Goal: Transaction & Acquisition: Purchase product/service

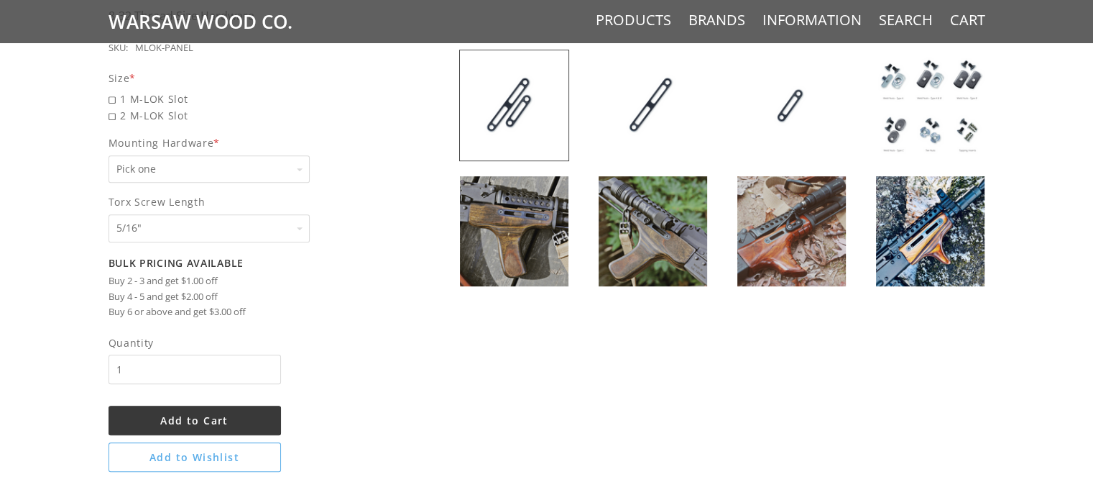
scroll to position [609, 0]
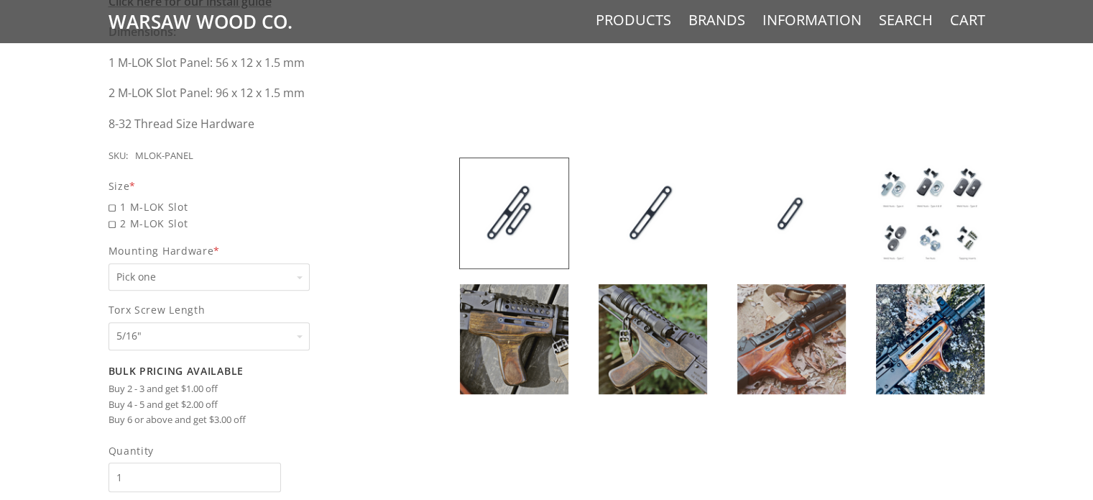
click at [533, 336] on img at bounding box center [514, 339] width 109 height 110
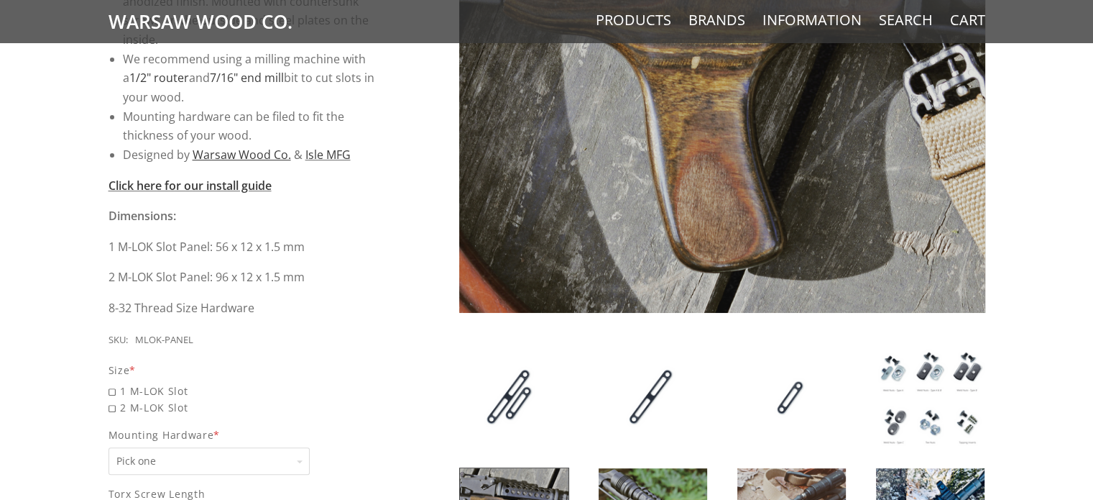
scroll to position [425, 0]
click at [636, 405] on img at bounding box center [653, 397] width 109 height 110
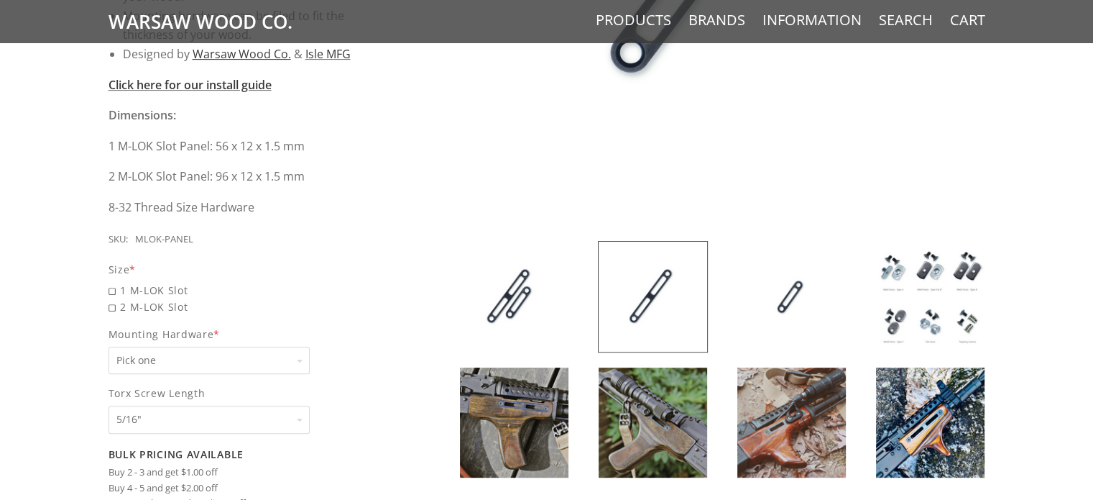
scroll to position [529, 0]
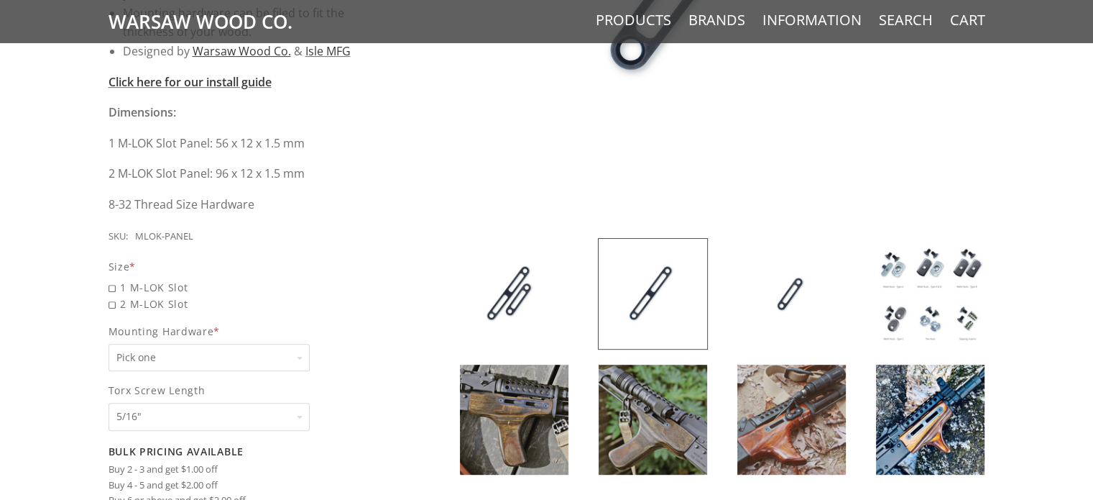
click at [928, 300] on img at bounding box center [930, 294] width 109 height 110
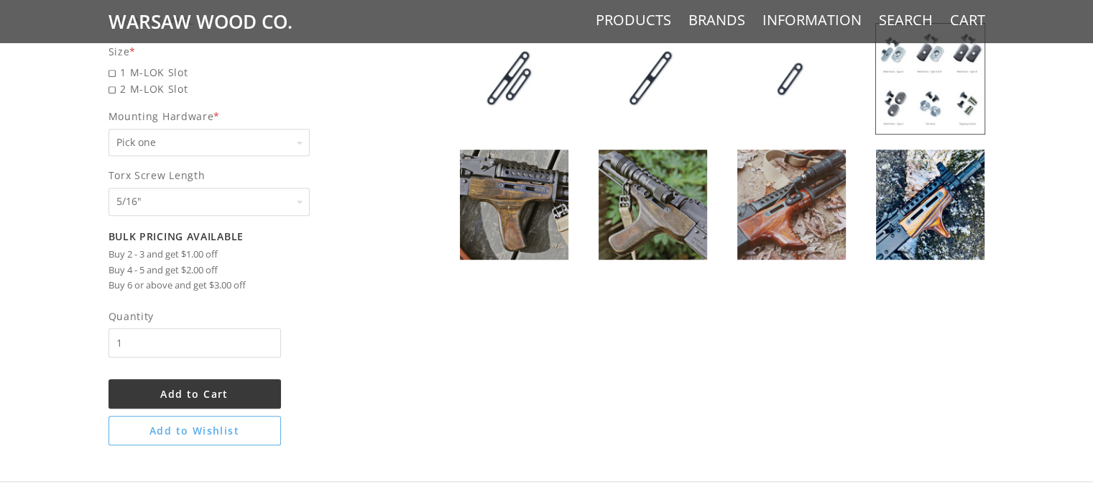
scroll to position [740, 0]
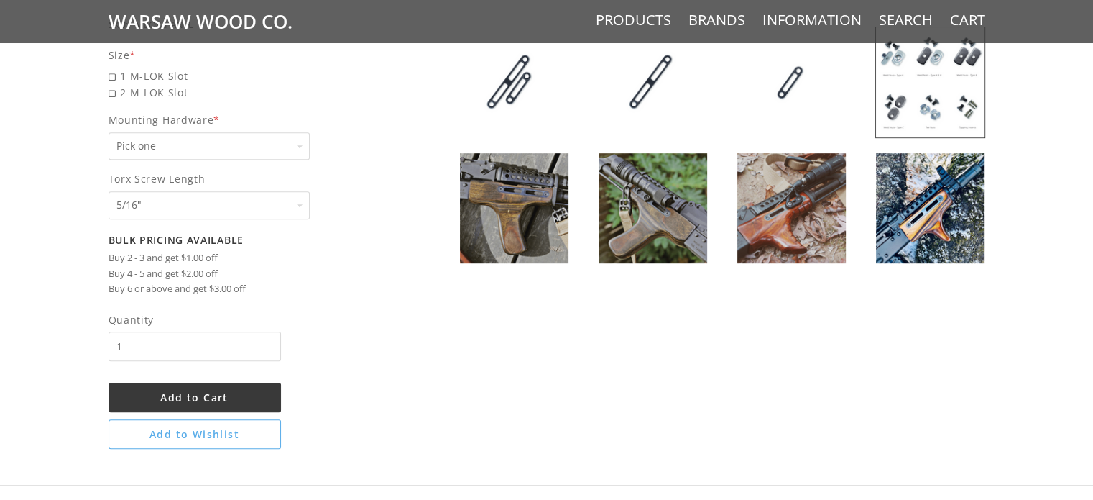
click at [244, 155] on select "Pick one None Weld Nuts - Type A & Torx Screws +$1 Weld Nuts - Type A + B & Tor…" at bounding box center [209, 146] width 201 height 28
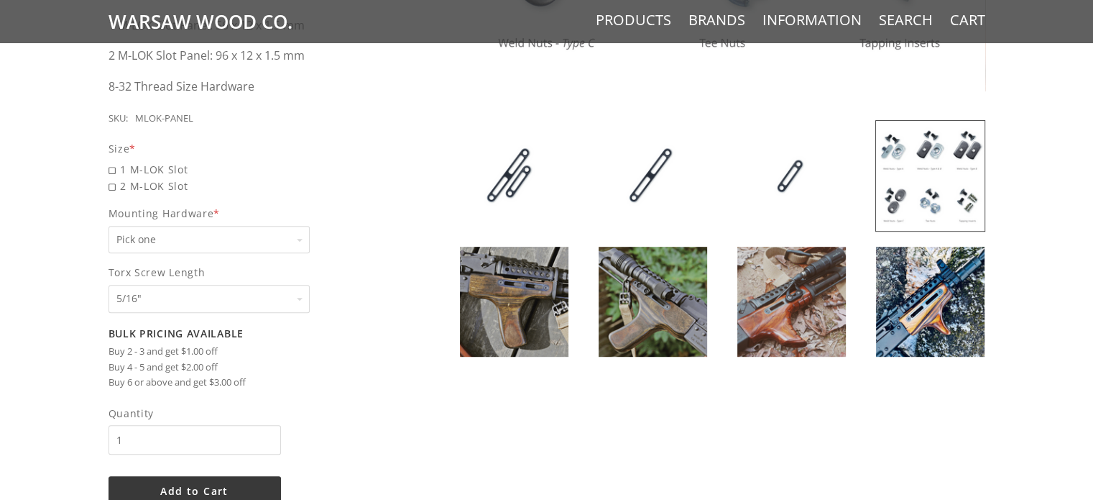
scroll to position [648, 0]
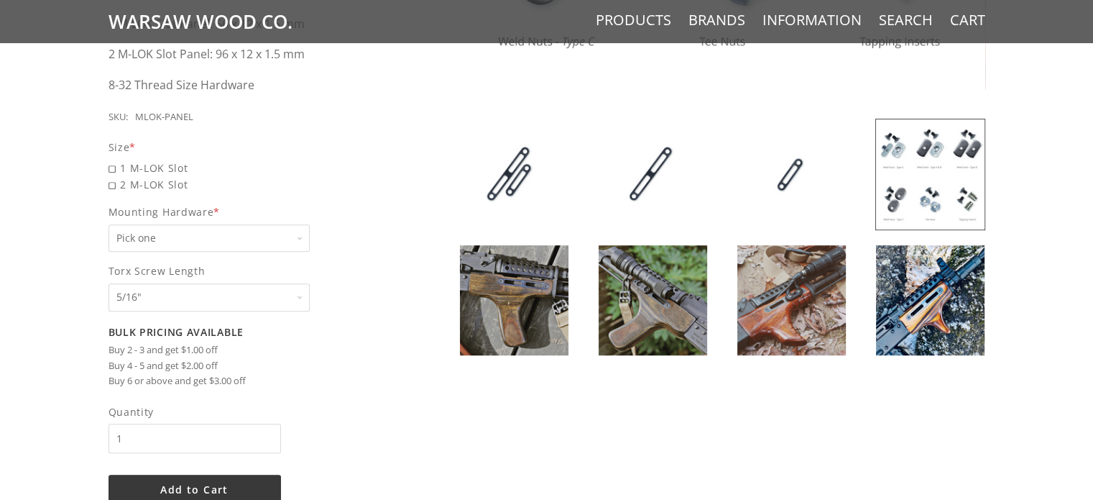
click at [788, 326] on img at bounding box center [791, 300] width 109 height 110
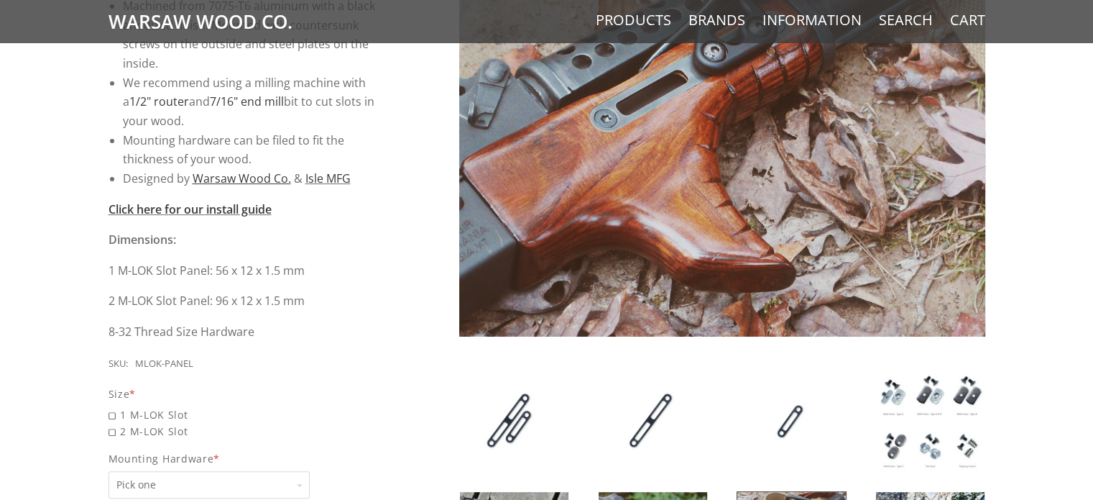
scroll to position [394, 0]
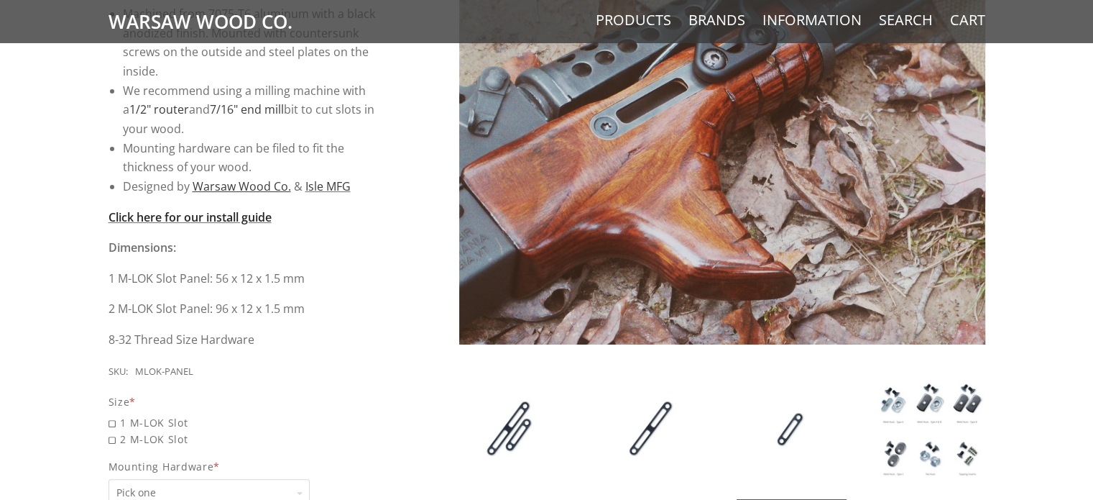
click at [231, 215] on strong "Click here for our install guide" at bounding box center [190, 217] width 163 height 16
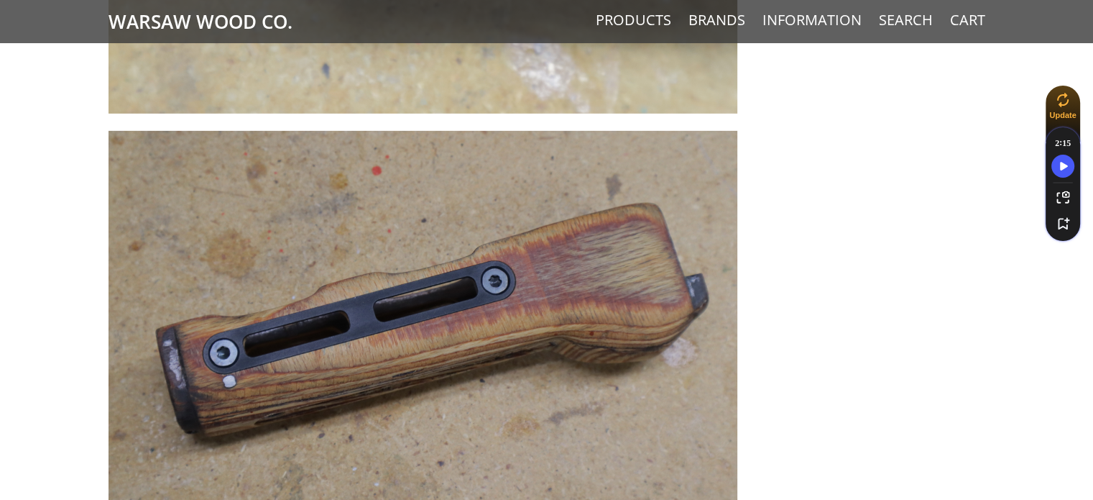
scroll to position [10054, 0]
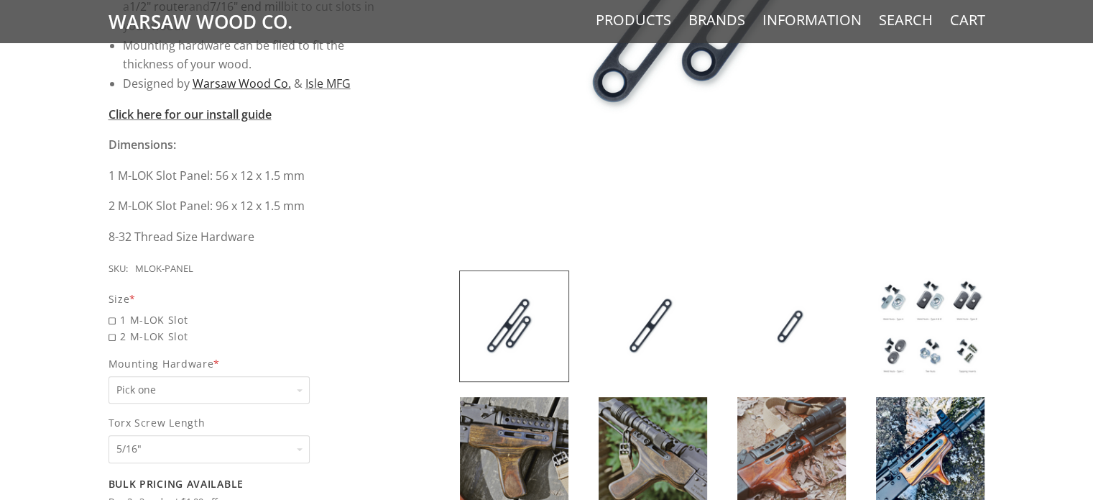
scroll to position [502, 0]
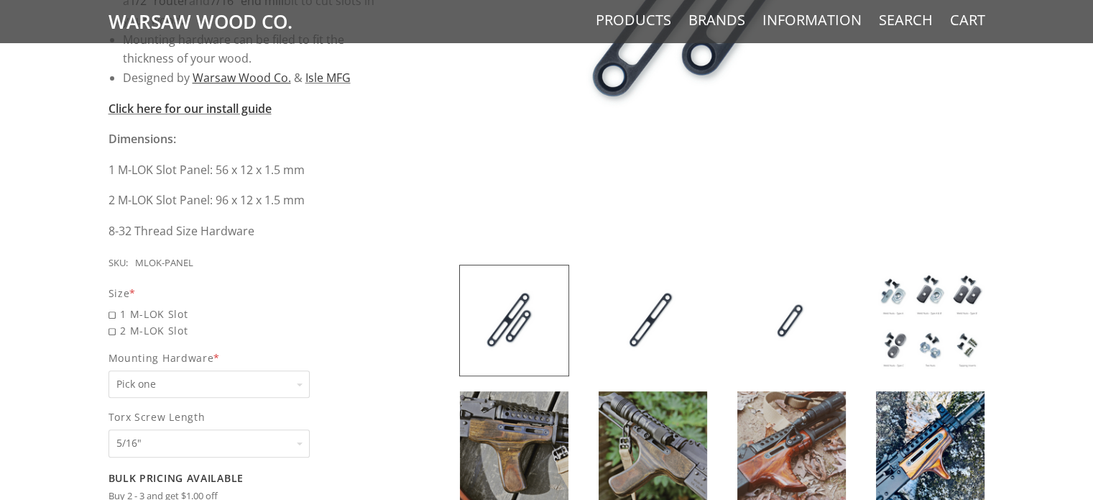
click at [234, 438] on select "Pick one 5/16" 3/8" 1/2" 5/8" None" at bounding box center [209, 443] width 201 height 28
click at [282, 265] on div "Current Stock: SKU: MLOK-PANEL" at bounding box center [246, 263] width 275 height 16
click at [111, 330] on span "2 M-LOK Slot" at bounding box center [246, 330] width 275 height 17
click at [111, 323] on input "2 M-LOK Slot" at bounding box center [209, 322] width 201 height 1
radio input "true"
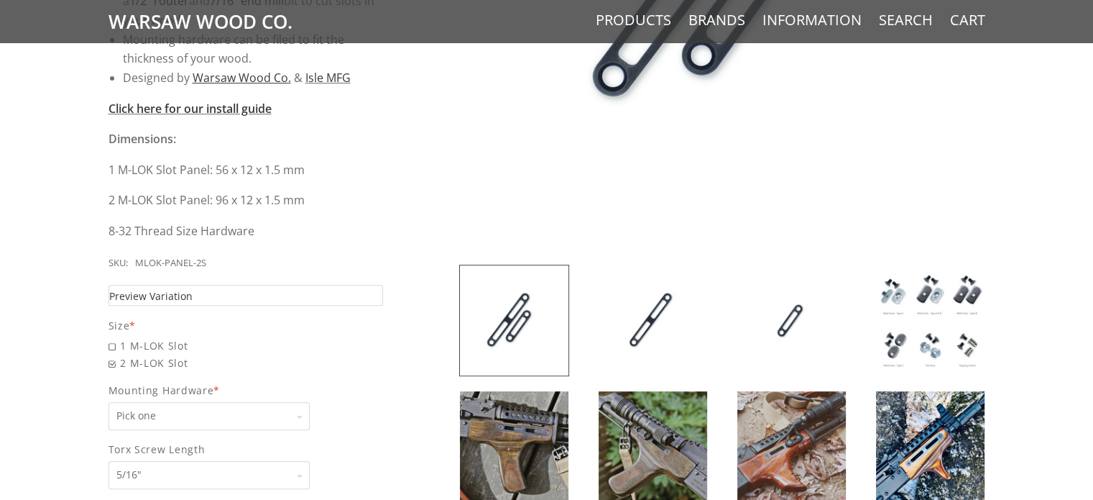
click at [215, 286] on link "Preview Variation" at bounding box center [246, 295] width 275 height 21
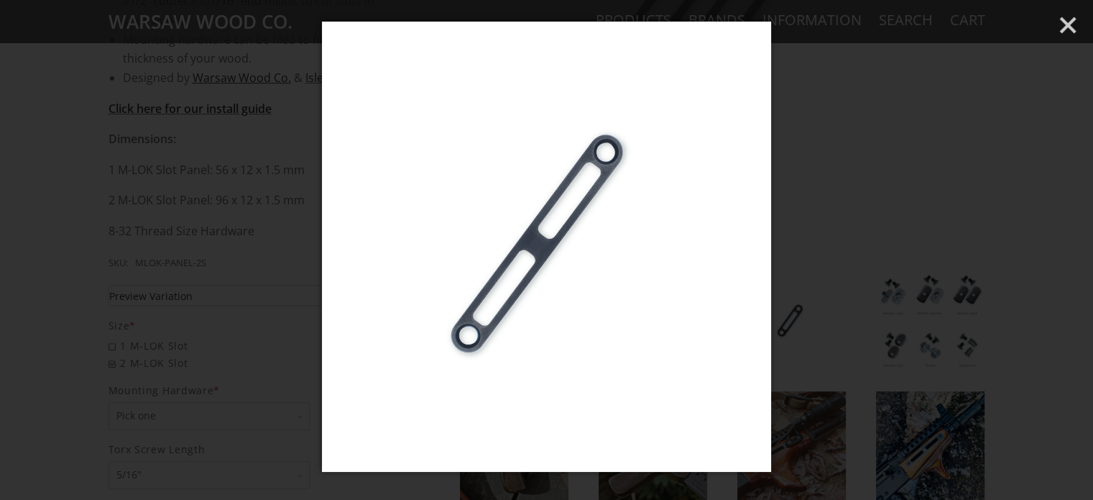
click at [215, 286] on div at bounding box center [546, 250] width 1093 height 500
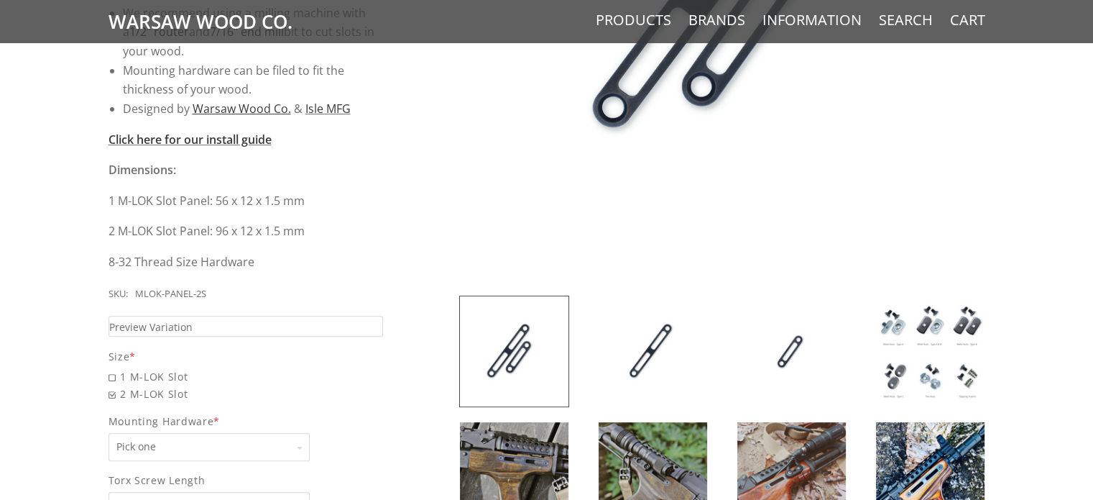
scroll to position [474, 0]
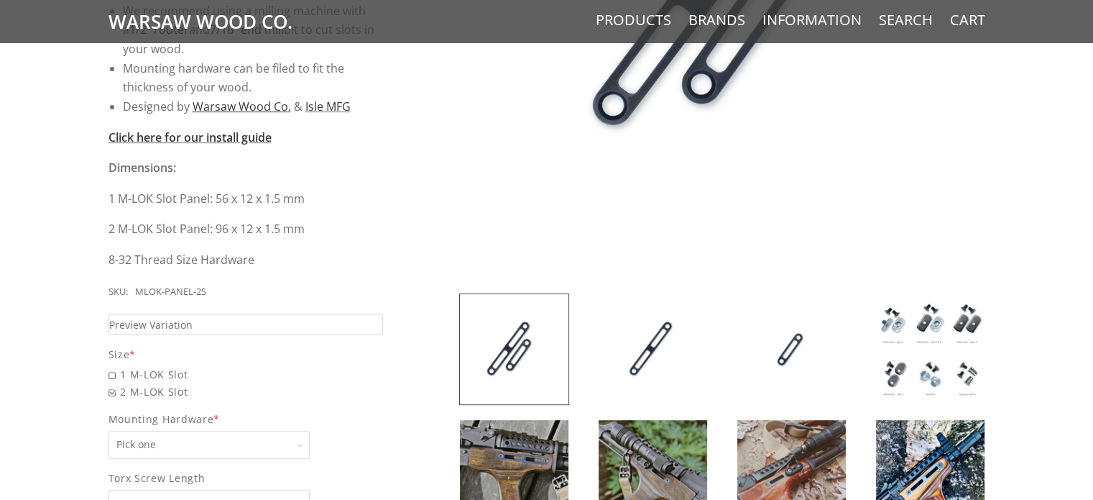
click at [904, 362] on img at bounding box center [930, 349] width 109 height 110
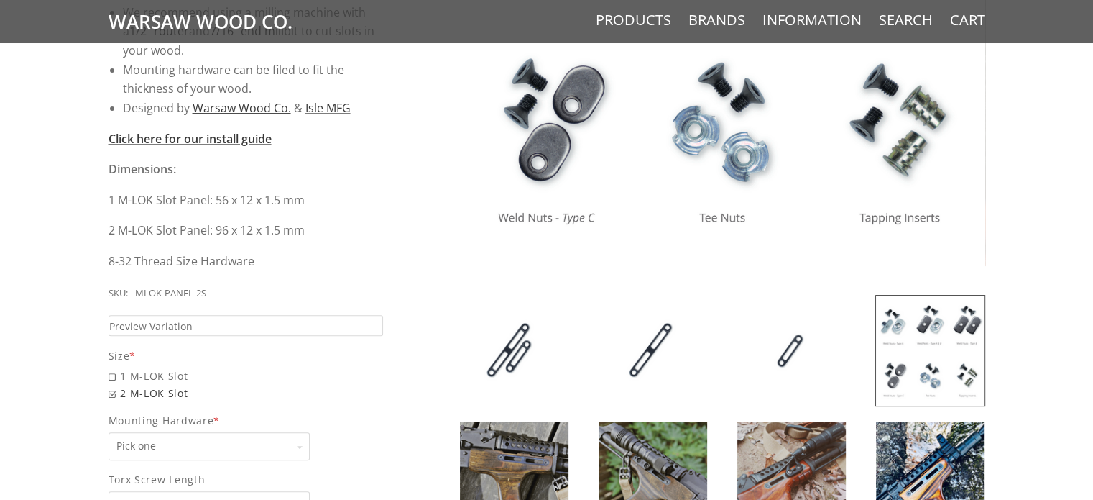
scroll to position [557, 0]
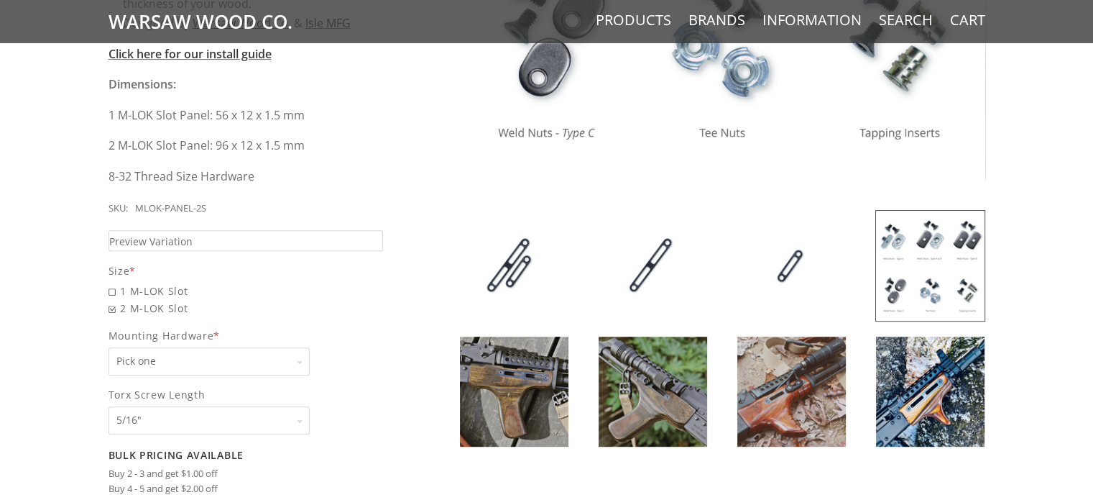
click at [213, 364] on select "Pick one None Weld Nuts - Type A & Torx Screws +$1 Weld Nuts - Type A + B & Tor…" at bounding box center [209, 361] width 201 height 28
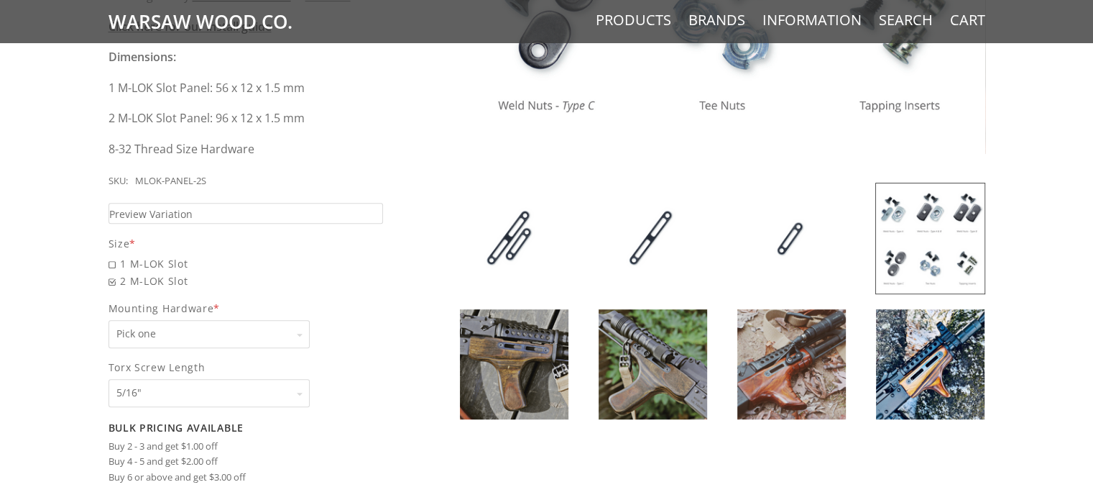
scroll to position [586, 0]
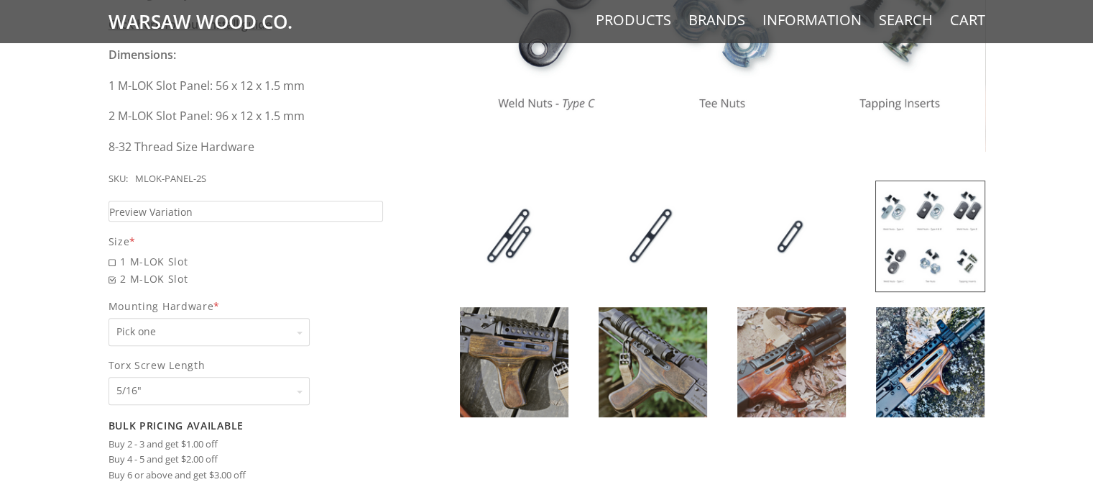
click at [143, 335] on select "Pick one None Weld Nuts - Type A & Torx Screws +$1 Weld Nuts - Type A + B & Tor…" at bounding box center [209, 332] width 201 height 28
select select "825"
click at [109, 318] on select "Pick one None Weld Nuts - Type A & Torx Screws +$1 Weld Nuts - Type A + B & Tor…" at bounding box center [209, 332] width 201 height 28
click at [165, 377] on select "Pick one 5/16" 3/8" 1/2" 5/8" None" at bounding box center [209, 391] width 201 height 28
click at [62, 300] on div "5 / 5 ( 1 Review) $11.00 Sleek, solid, simple. Keep your classic wood - add som…" at bounding box center [546, 134] width 1093 height 1074
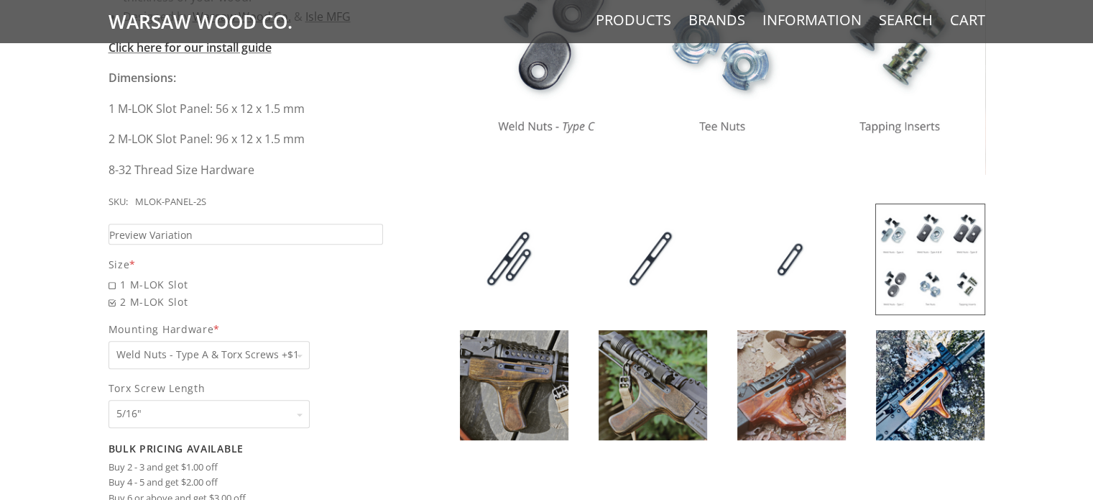
scroll to position [566, 0]
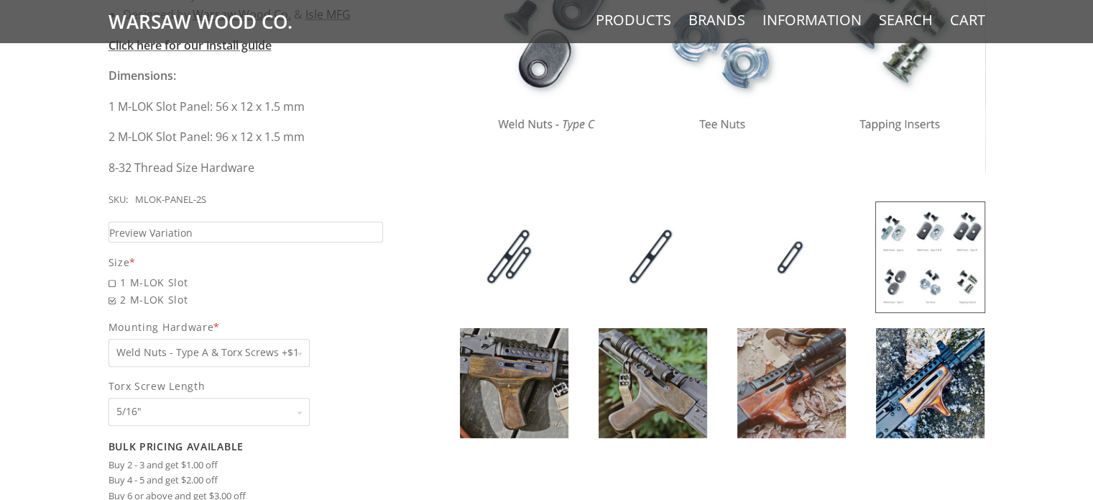
click at [122, 411] on select "Pick one 5/16" 3/8" 1/2" 5/8" None" at bounding box center [209, 411] width 201 height 28
click at [109, 397] on select "Pick one 5/16" 3/8" 1/2" 5/8" None" at bounding box center [209, 411] width 201 height 28
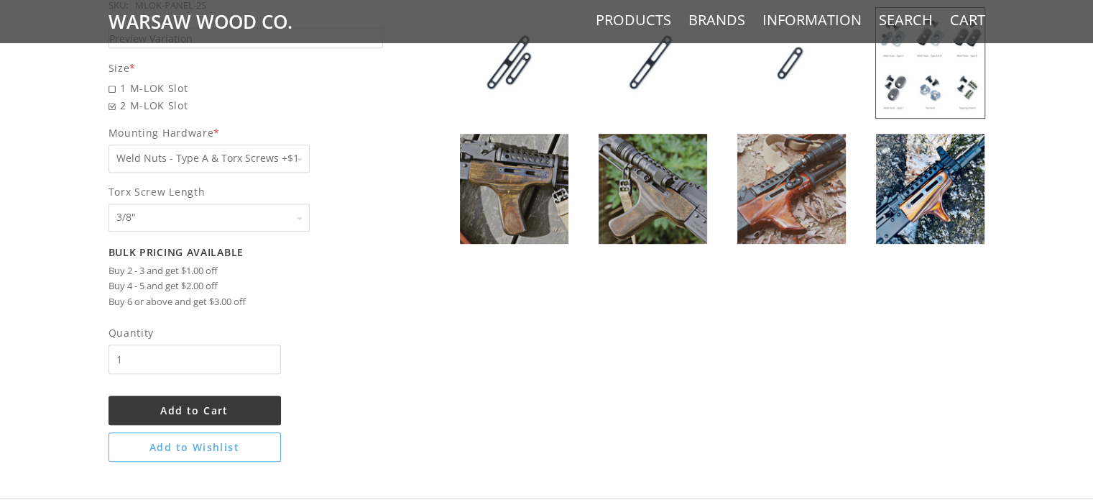
scroll to position [761, 0]
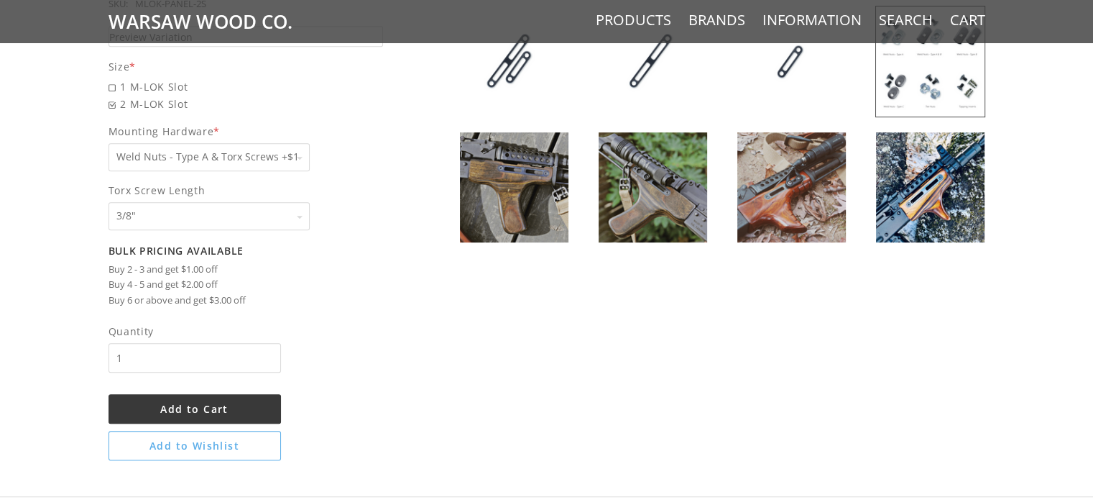
click at [204, 206] on select "Pick one 5/16" 3/8" 1/2" 5/8" None" at bounding box center [209, 216] width 201 height 28
select select "1070"
click at [109, 202] on select "Pick one 5/16" 3/8" 1/2" 5/8" None" at bounding box center [209, 216] width 201 height 28
click at [167, 408] on span "Add to Cart" at bounding box center [194, 409] width 68 height 14
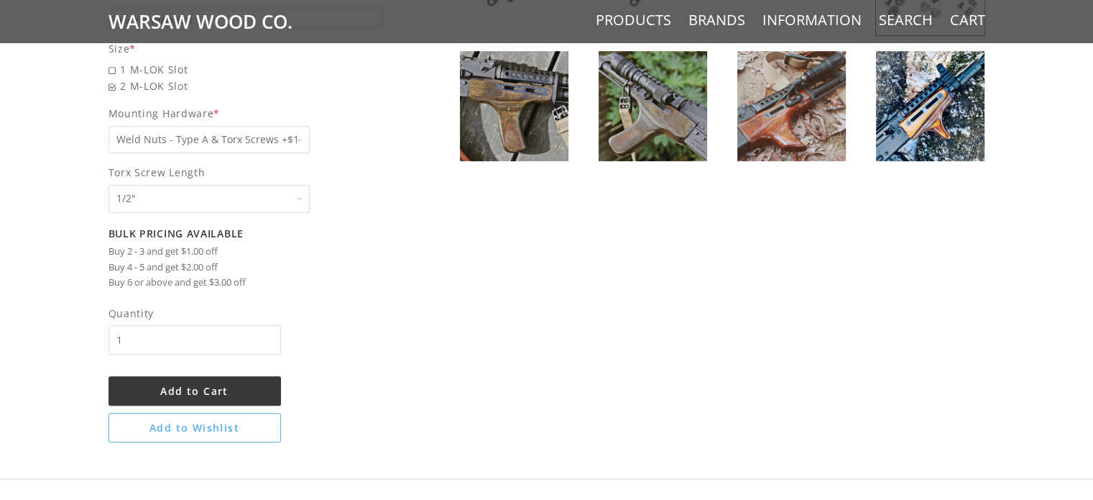
scroll to position [845, 0]
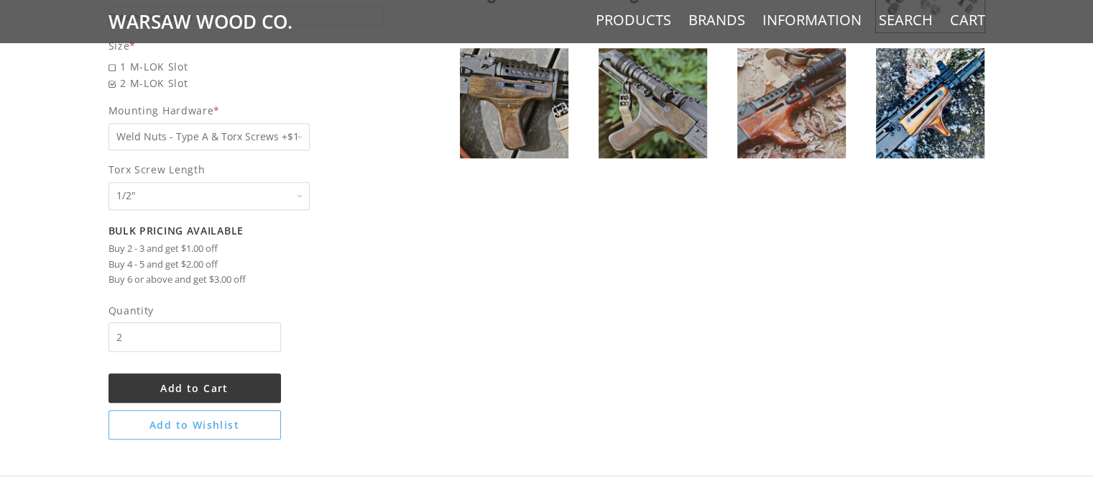
type input "2"
click at [267, 331] on input "2" at bounding box center [195, 336] width 172 height 29
click at [218, 386] on span "Add to Cart" at bounding box center [194, 388] width 68 height 14
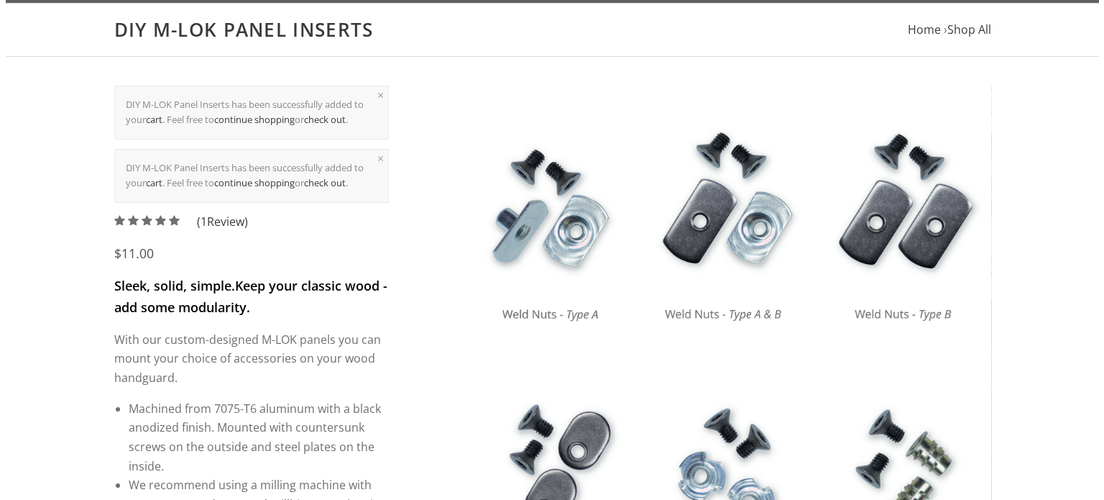
scroll to position [0, 0]
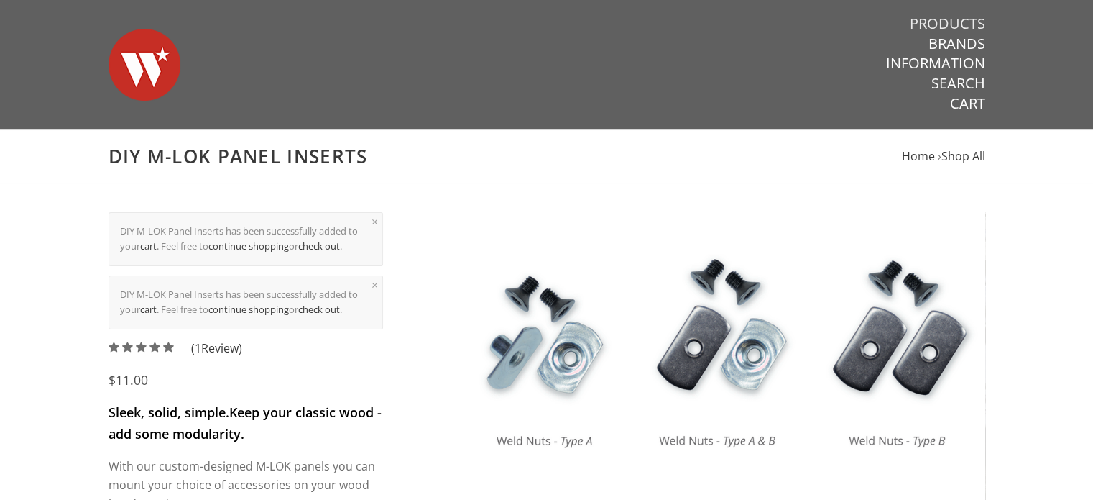
click at [960, 21] on link "Products" at bounding box center [947, 23] width 75 height 19
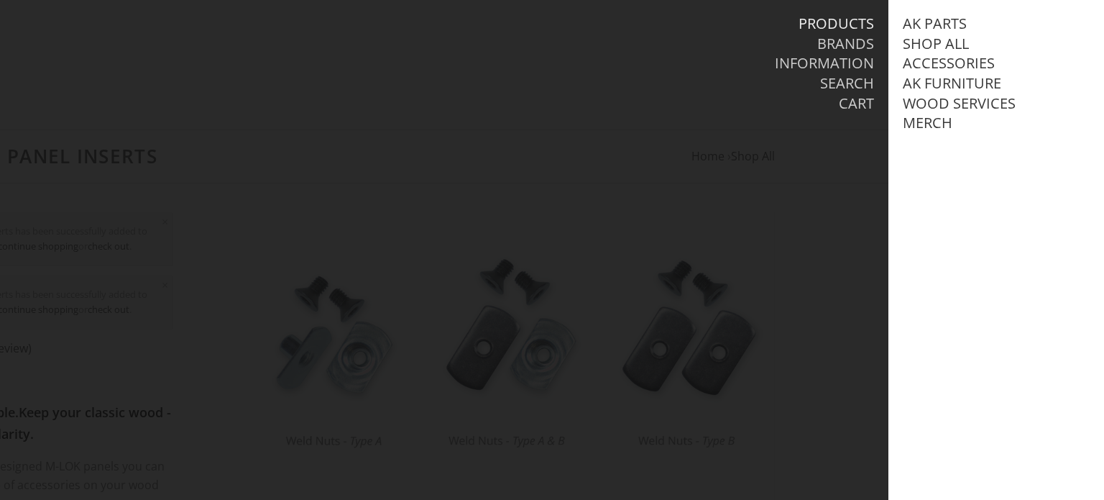
click at [813, 111] on li "Cart" at bounding box center [715, 104] width 317 height 20
click at [863, 109] on link "Cart" at bounding box center [856, 103] width 35 height 19
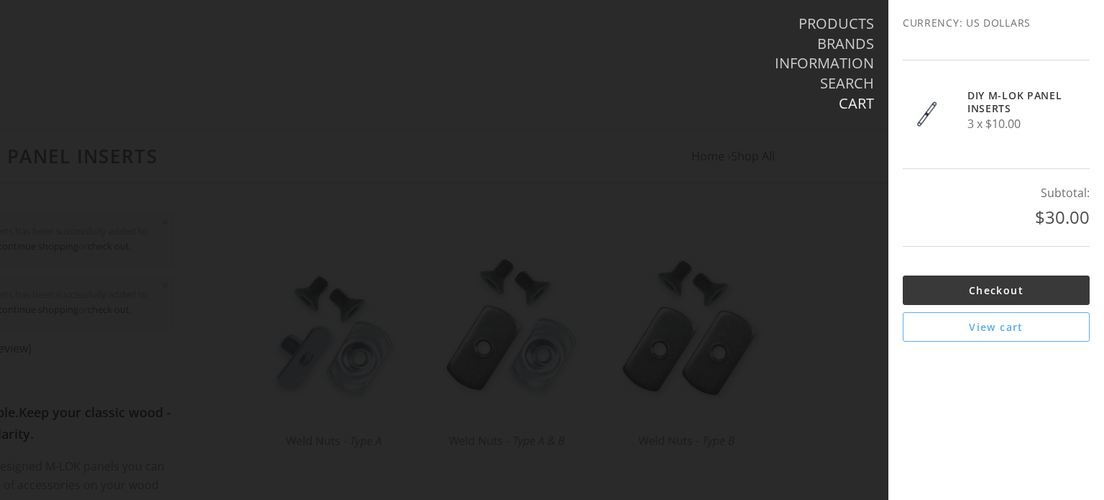
click at [988, 109] on h5 "DIY M-LOK Panel Inserts" at bounding box center [1015, 101] width 97 height 25
click at [960, 287] on link "Checkout" at bounding box center [996, 289] width 187 height 29
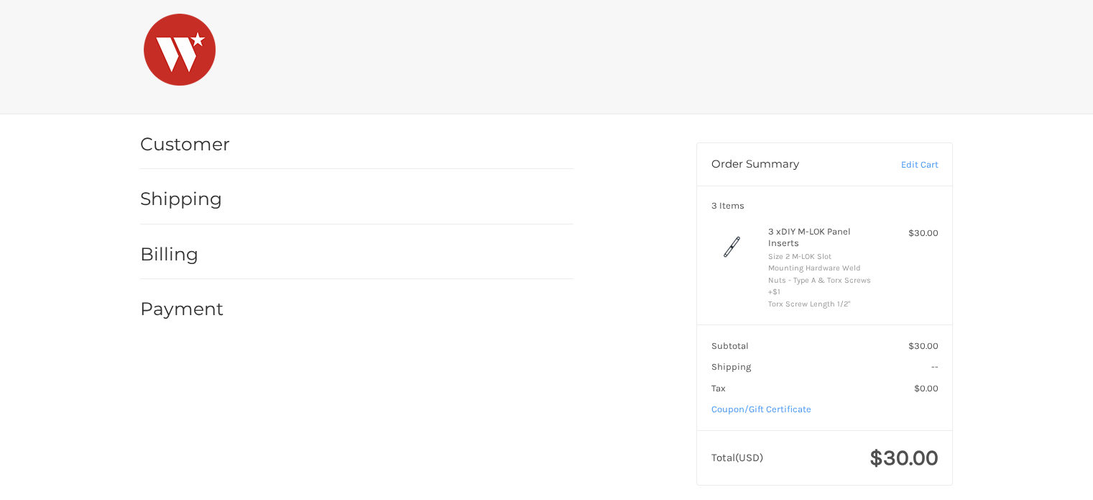
scroll to position [14, 0]
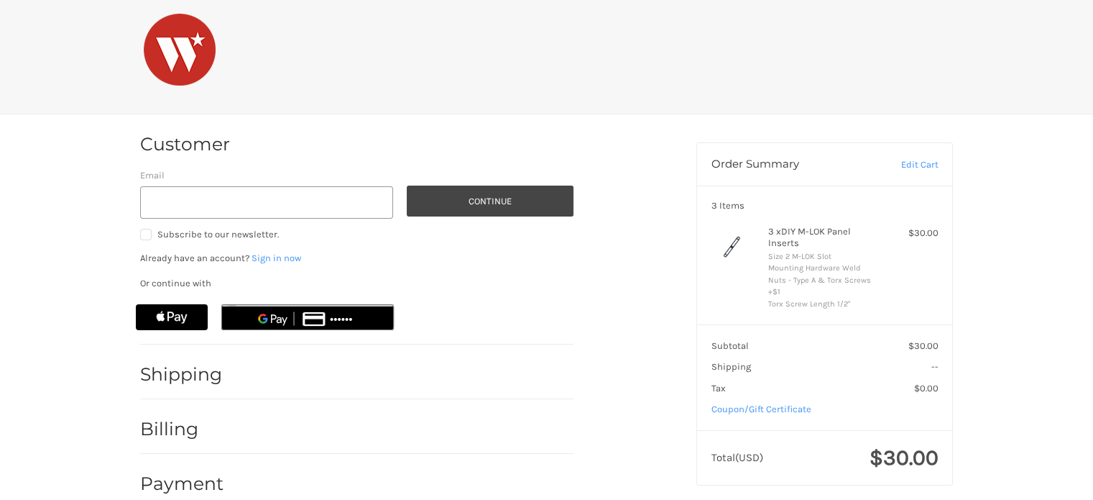
click at [901, 172] on header "Order Summary Edit Cart" at bounding box center [824, 164] width 255 height 42
click at [907, 170] on link "Edit Cart" at bounding box center [904, 164] width 68 height 14
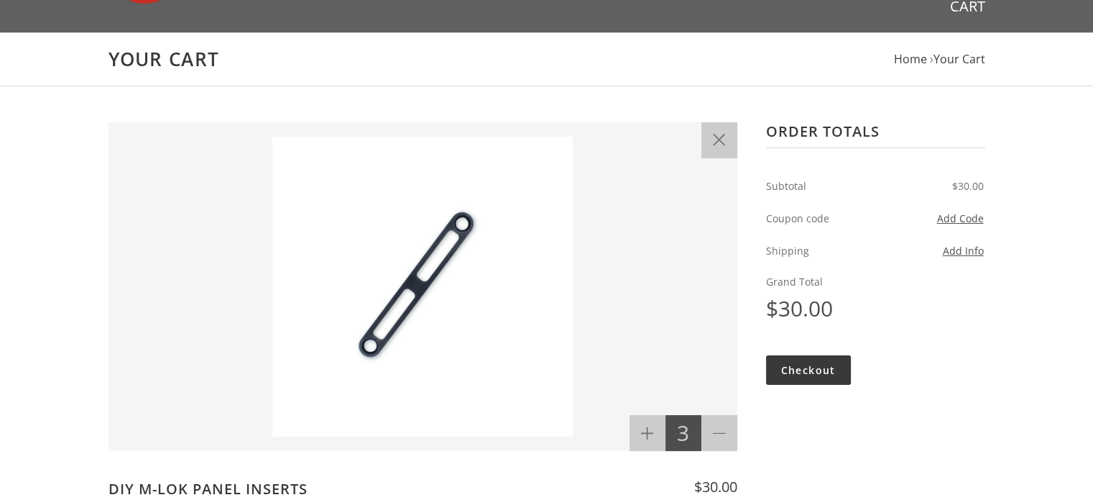
scroll to position [98, 0]
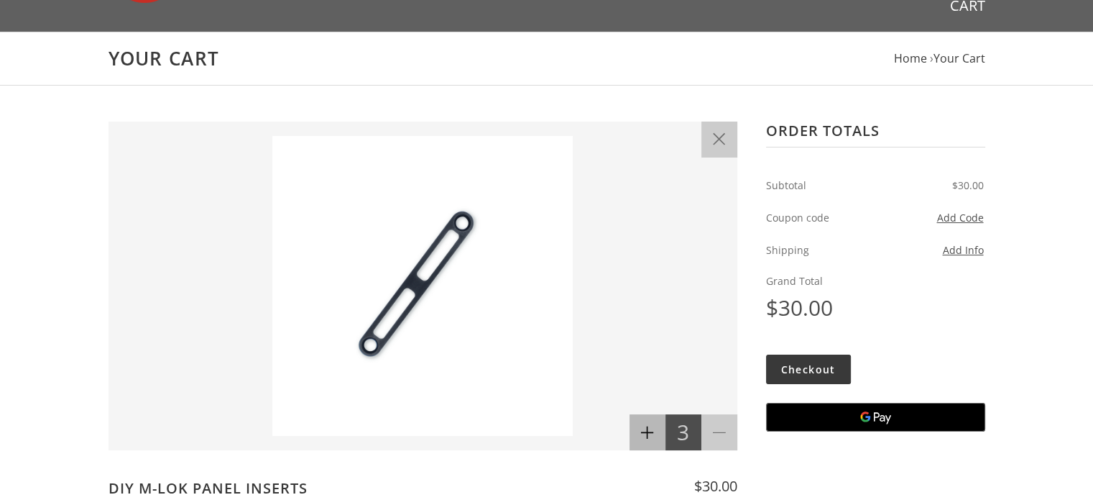
click at [653, 441] on button "Increase" at bounding box center [648, 432] width 36 height 36
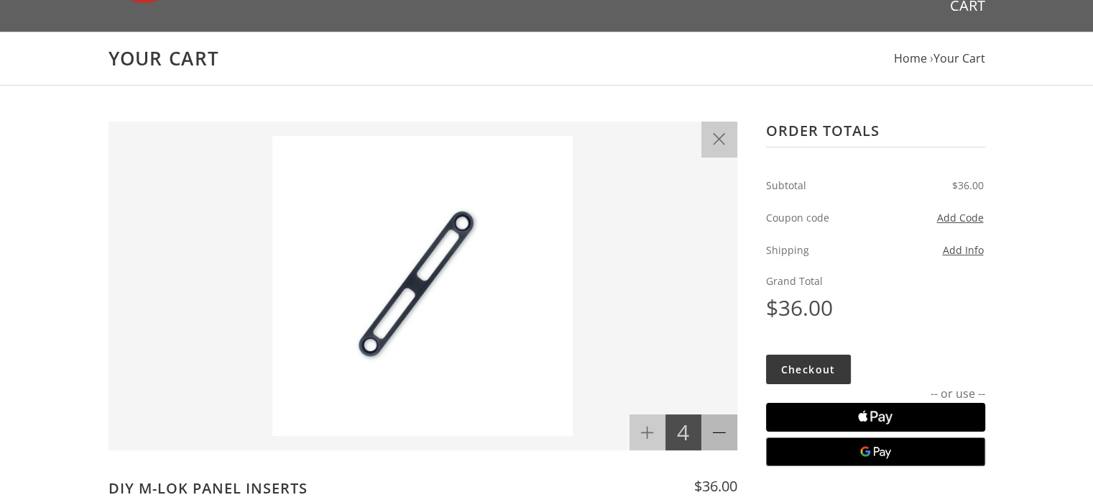
click at [711, 436] on button "Decrease" at bounding box center [719, 432] width 36 height 36
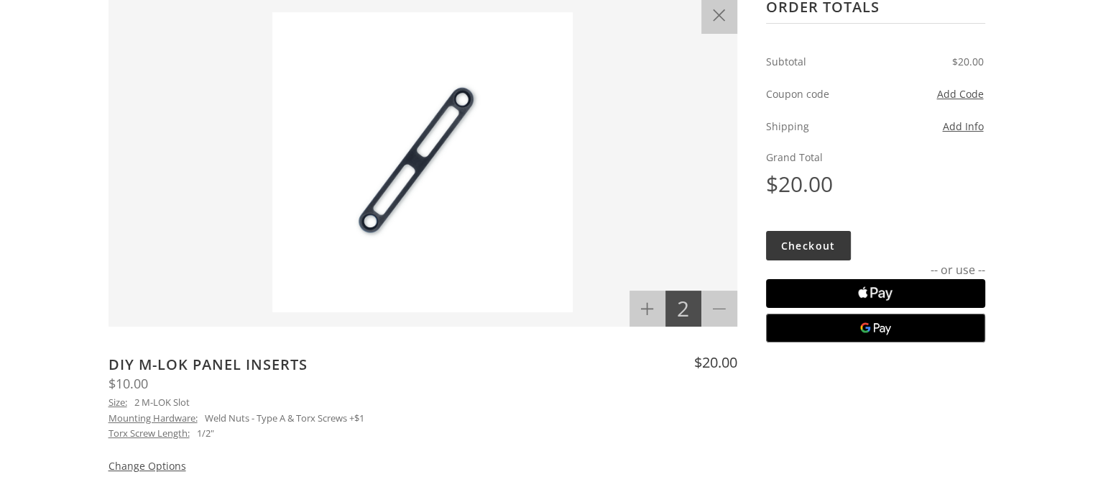
scroll to position [155, 0]
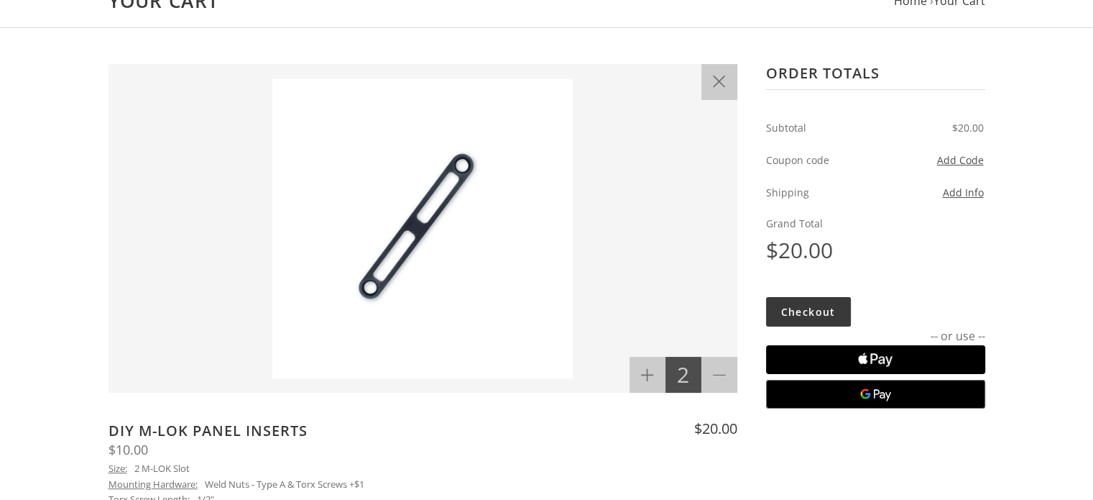
click at [816, 293] on div "Order Totals Subtotal $20.00 Coupon code Add Code Enter your coupon code Apply …" at bounding box center [875, 236] width 219 height 344
click at [808, 307] on link "Checkout" at bounding box center [808, 311] width 85 height 29
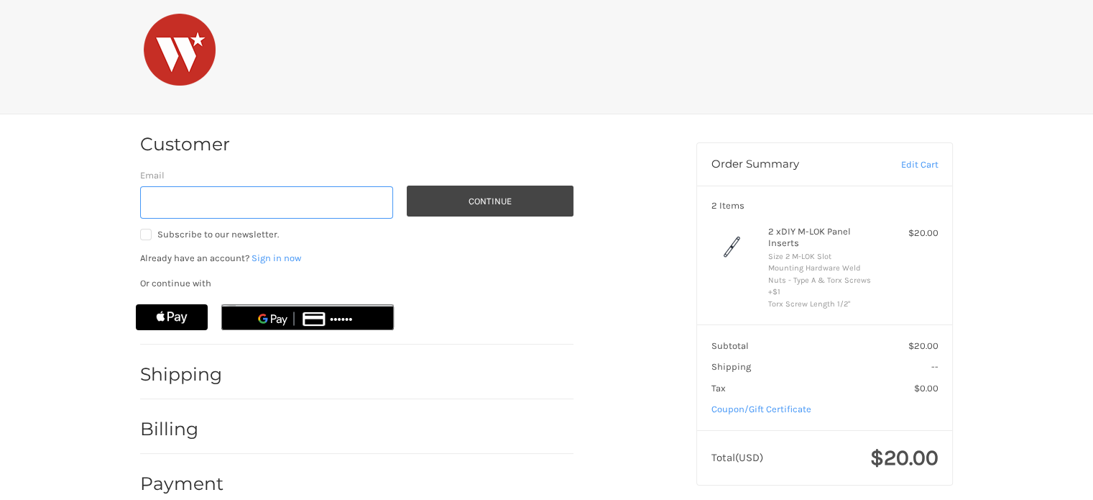
scroll to position [36, 0]
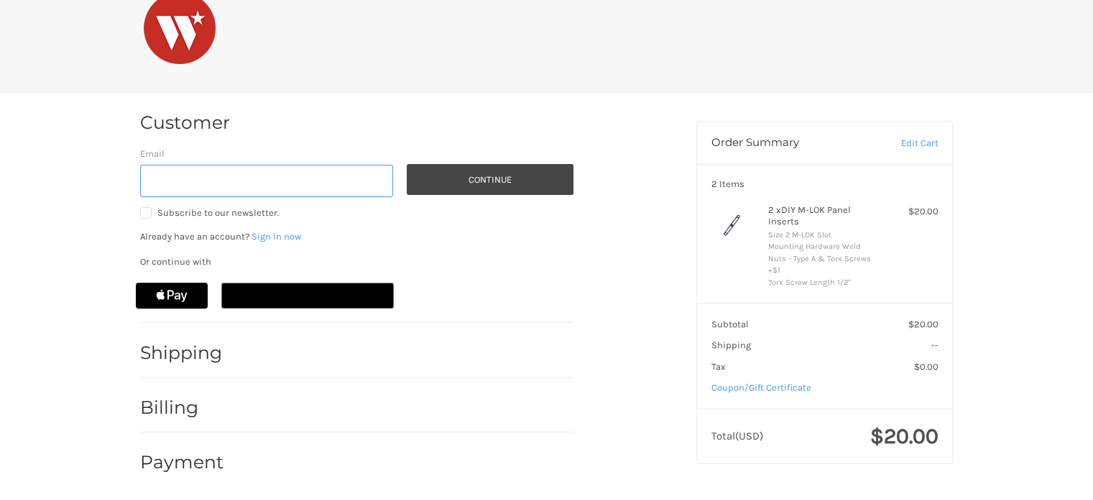
click at [288, 185] on input "Email" at bounding box center [266, 181] width 253 height 32
type input "[EMAIL_ADDRESS][DOMAIN_NAME]"
click at [447, 195] on div "Email [EMAIL_ADDRESS][DOMAIN_NAME] Subscribe to our newsletter. Continue" at bounding box center [356, 184] width 433 height 75
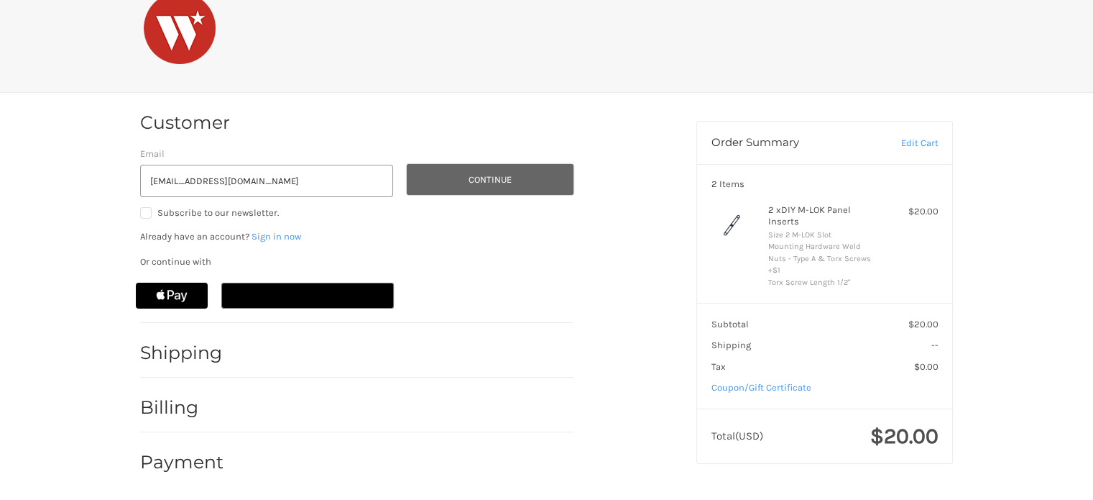
click at [454, 180] on button "Continue" at bounding box center [490, 179] width 167 height 31
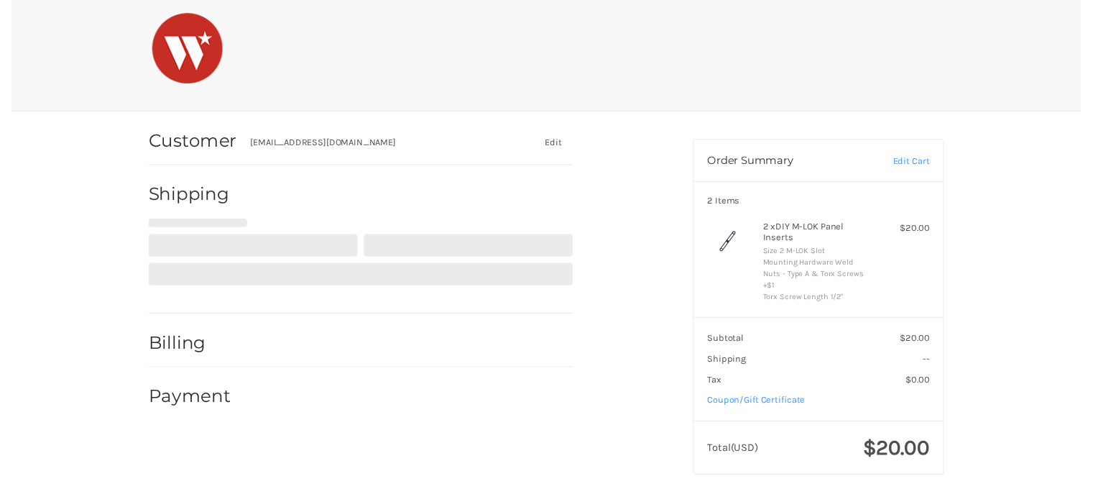
scroll to position [0, 0]
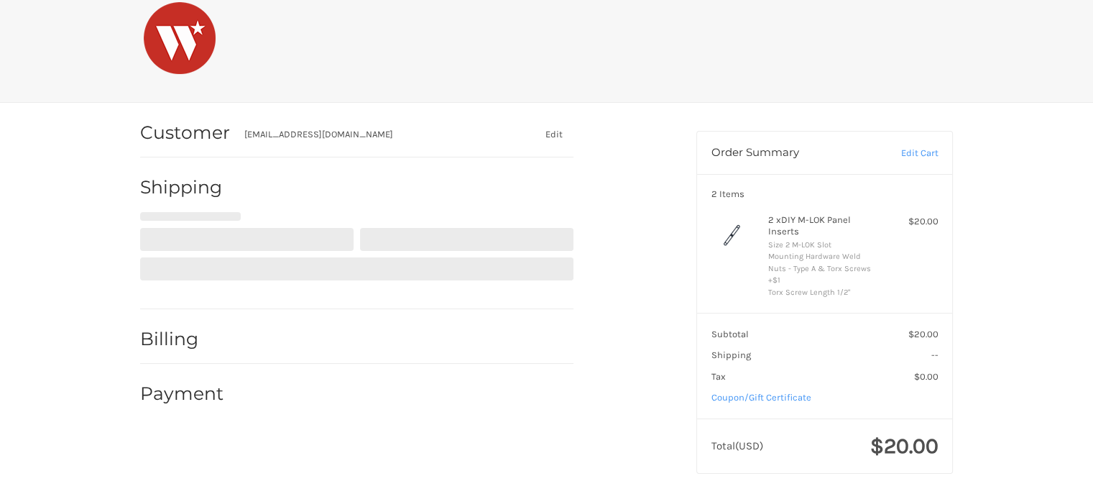
select select "US"
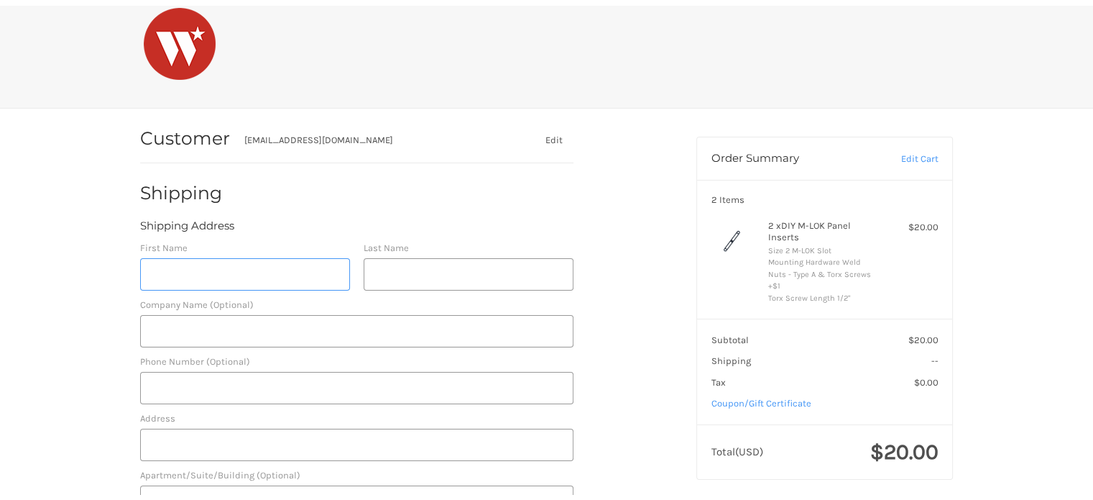
scroll to position [86, 0]
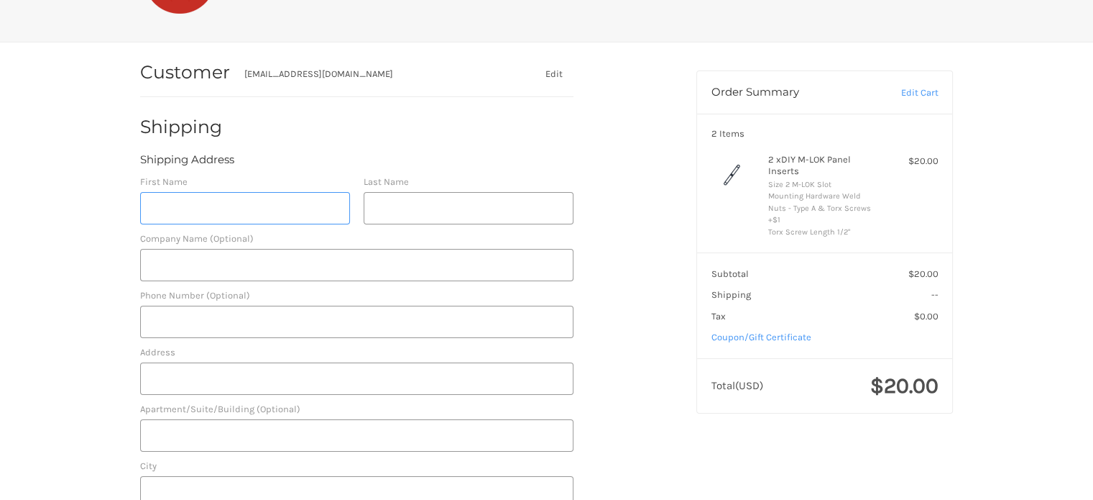
click at [214, 198] on input "First Name" at bounding box center [245, 208] width 210 height 32
type input "[PERSON_NAME]"
type input "9786210225"
type input "[STREET_ADDRESS]"
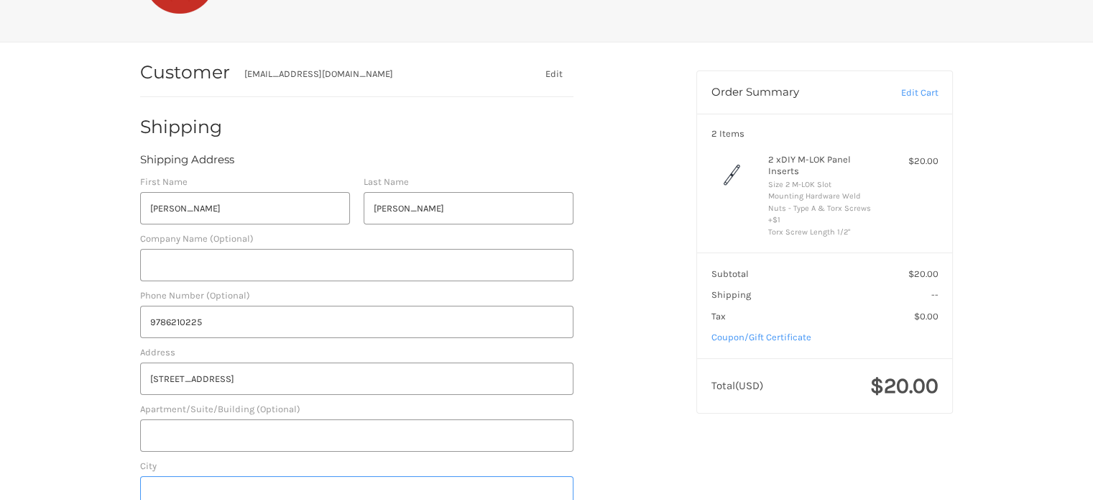
type input "[GEOGRAPHIC_DATA]"
select select "NH"
type input "03103"
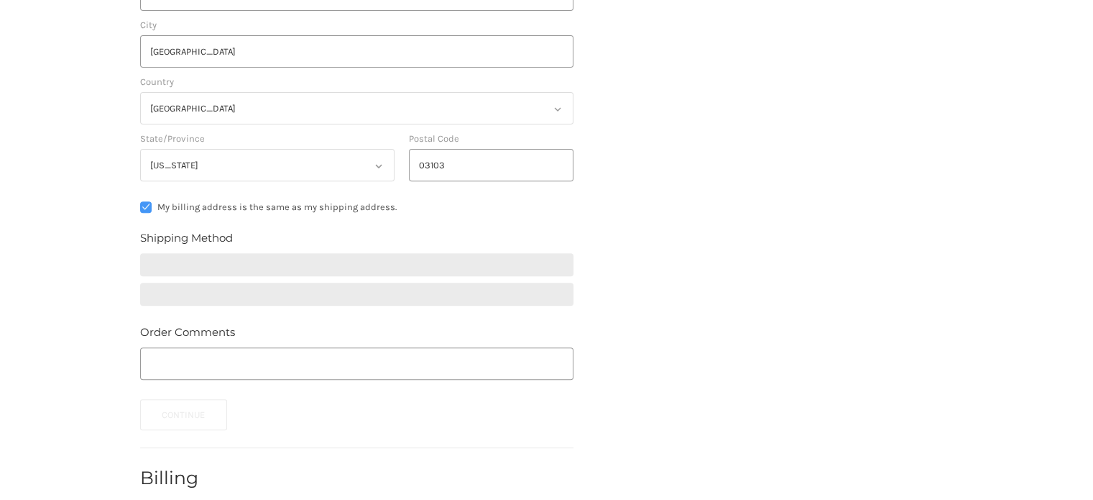
scroll to position [597, 0]
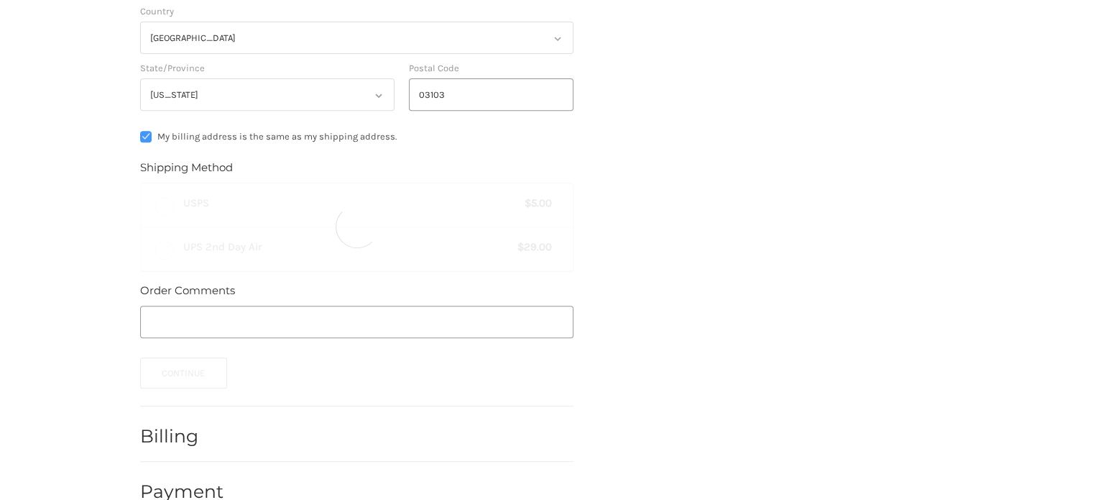
radio input "true"
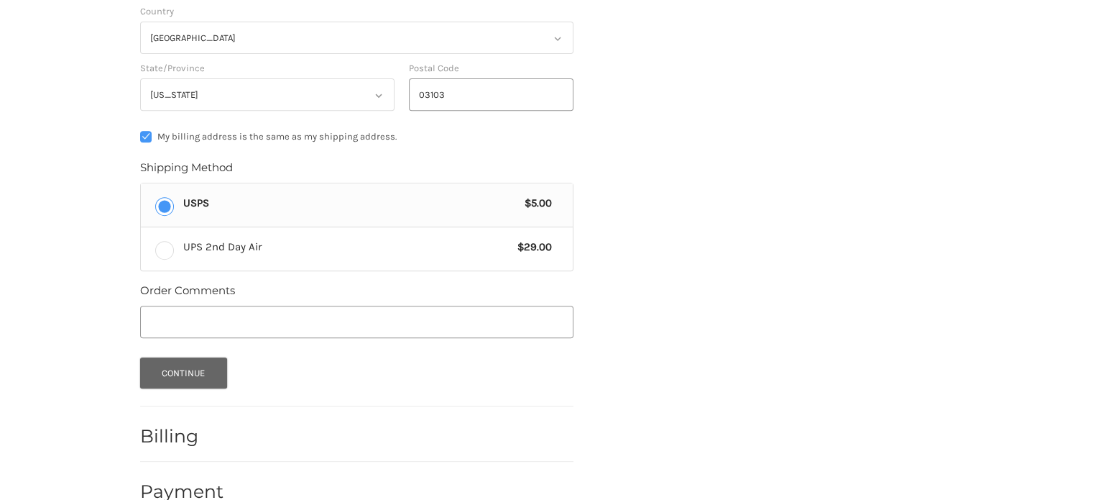
click at [184, 365] on button "Continue" at bounding box center [183, 372] width 87 height 31
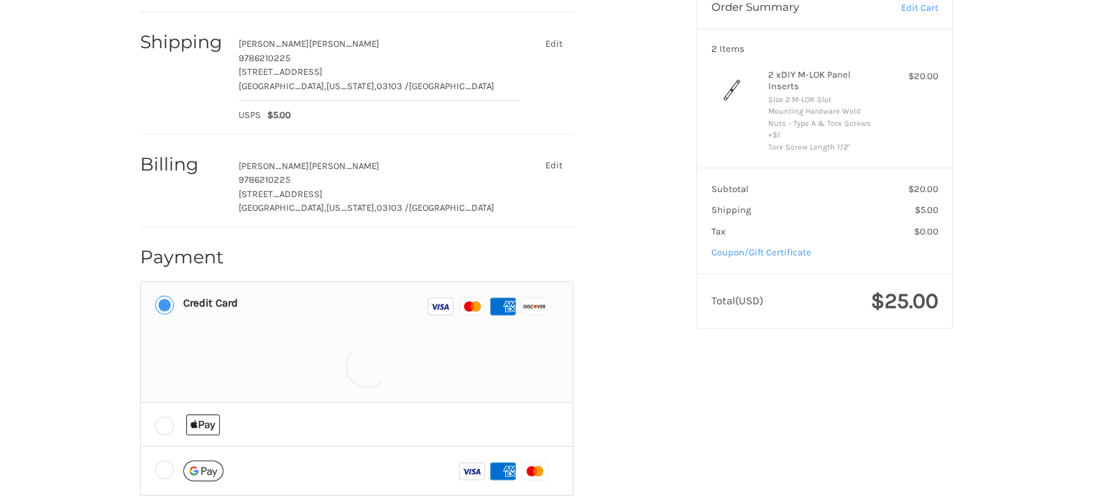
scroll to position [253, 0]
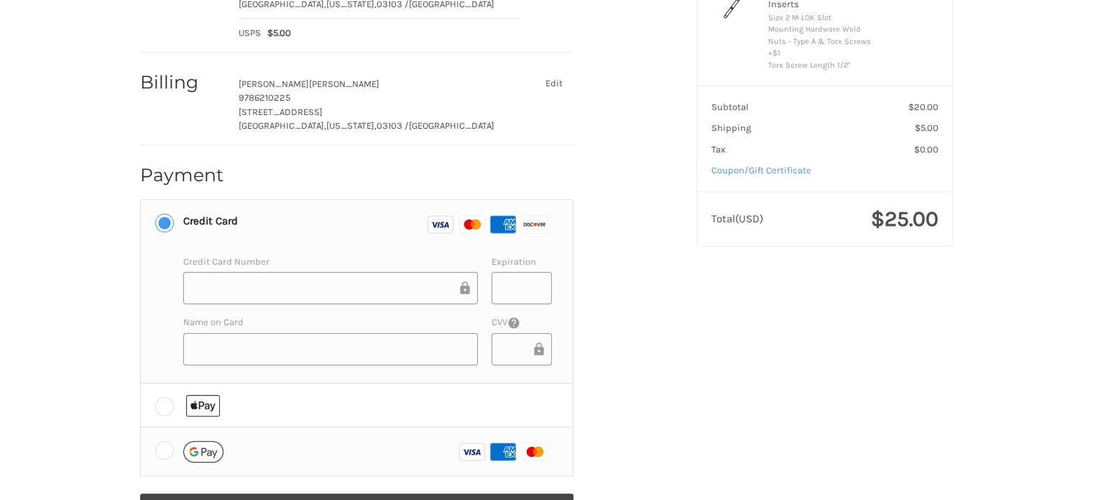
click at [159, 451] on label "Visa Amex Master" at bounding box center [357, 451] width 432 height 48
click at [142, 428] on input "Visa Amex Master" at bounding box center [141, 427] width 1 height 1
radio input "true"
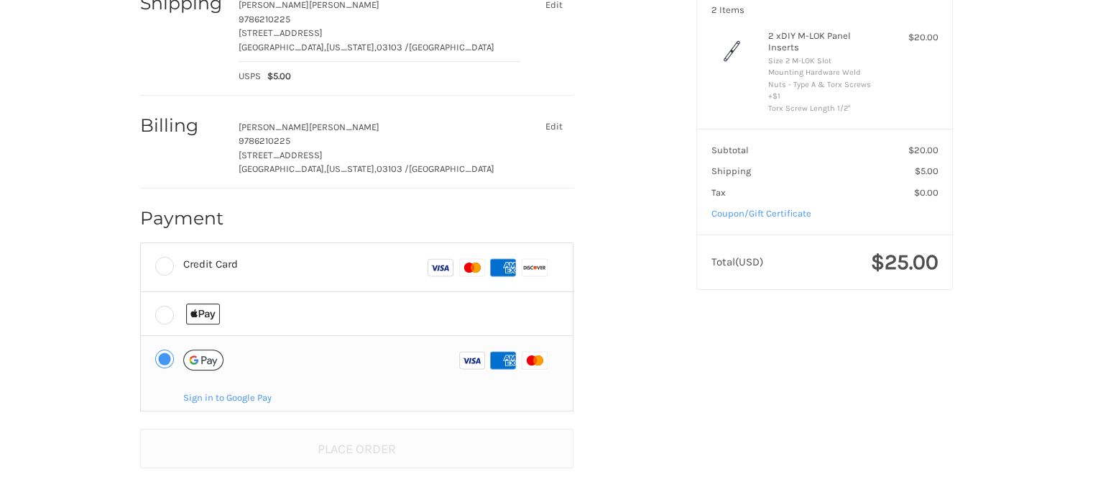
scroll to position [207, 0]
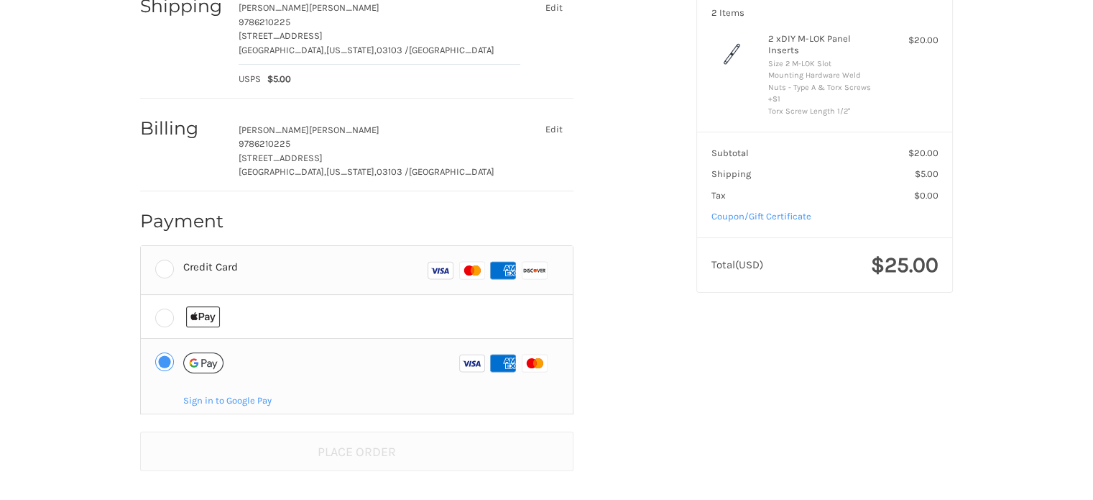
click at [177, 270] on label "Credit Card Visa Master Amex Discover" at bounding box center [357, 270] width 432 height 48
click at [142, 247] on input "Credit Card Visa Master Amex Discover" at bounding box center [141, 246] width 1 height 1
radio input "true"
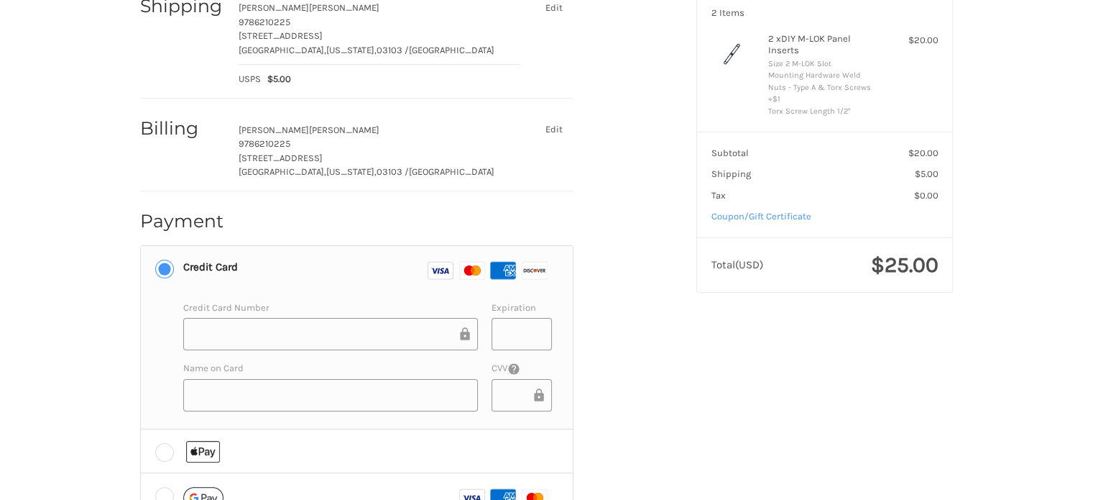
click at [167, 344] on li "Credit Card Visa Master Amex Discover Credit card Credit Card Number Expiration…" at bounding box center [357, 337] width 432 height 183
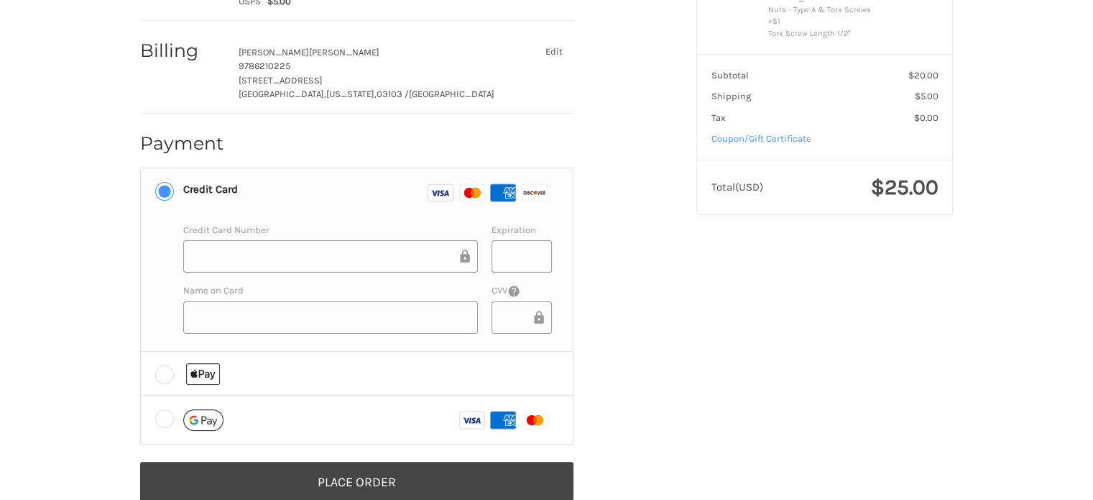
click at [227, 245] on div at bounding box center [330, 256] width 295 height 32
click at [206, 327] on div at bounding box center [330, 317] width 295 height 32
click at [518, 304] on div at bounding box center [522, 317] width 60 height 32
click at [382, 397] on label "Visa Amex Master" at bounding box center [357, 419] width 432 height 48
click at [142, 396] on input "Visa Amex Master" at bounding box center [141, 395] width 1 height 1
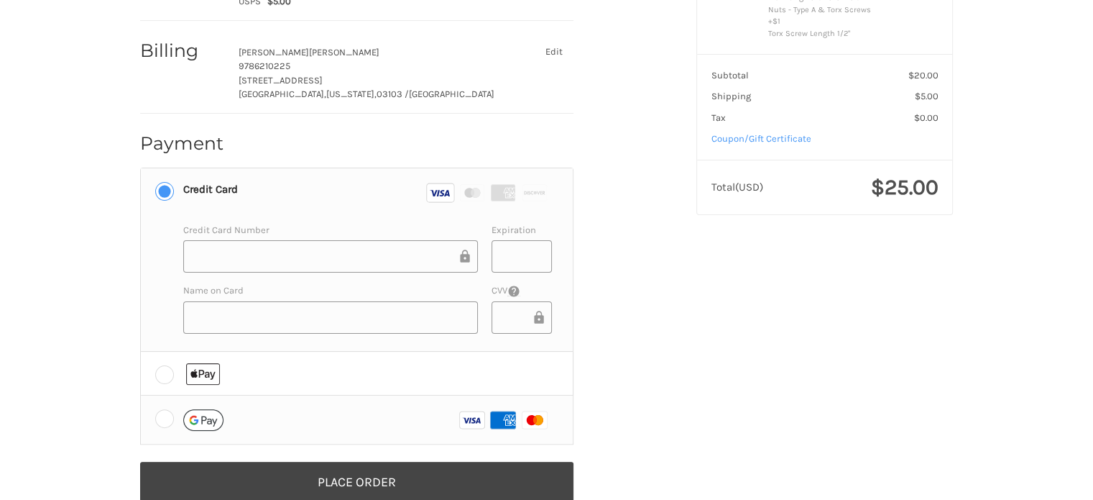
radio input "true"
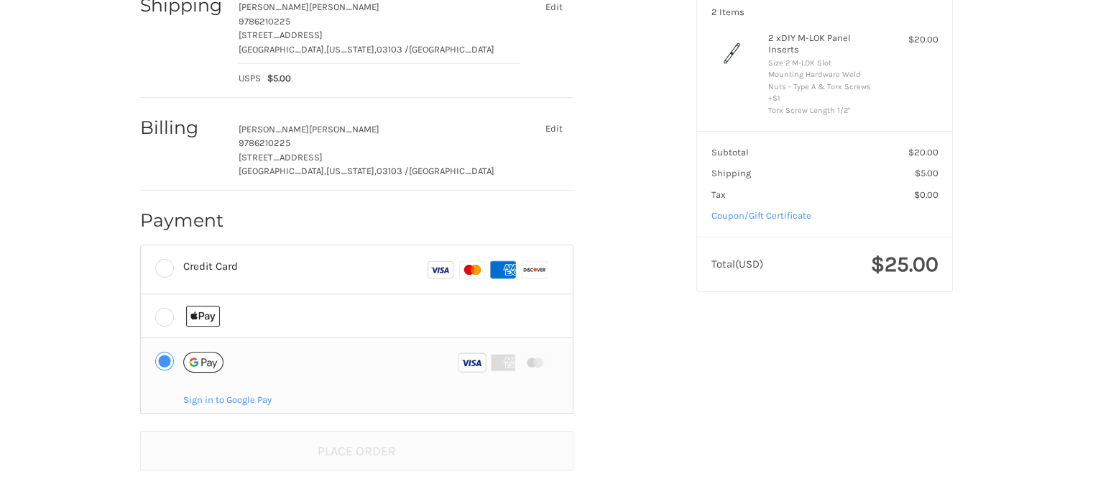
scroll to position [207, 0]
click at [234, 285] on label "Credit Card Visa Master Amex Discover" at bounding box center [357, 270] width 432 height 48
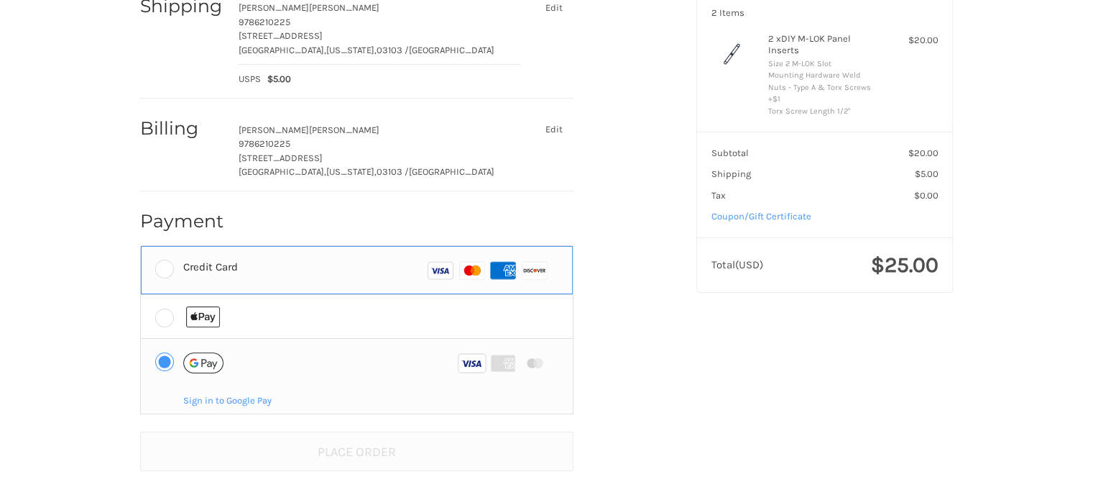
click at [142, 247] on input "Credit Card Visa Master Amex Discover" at bounding box center [141, 246] width 1 height 1
radio input "true"
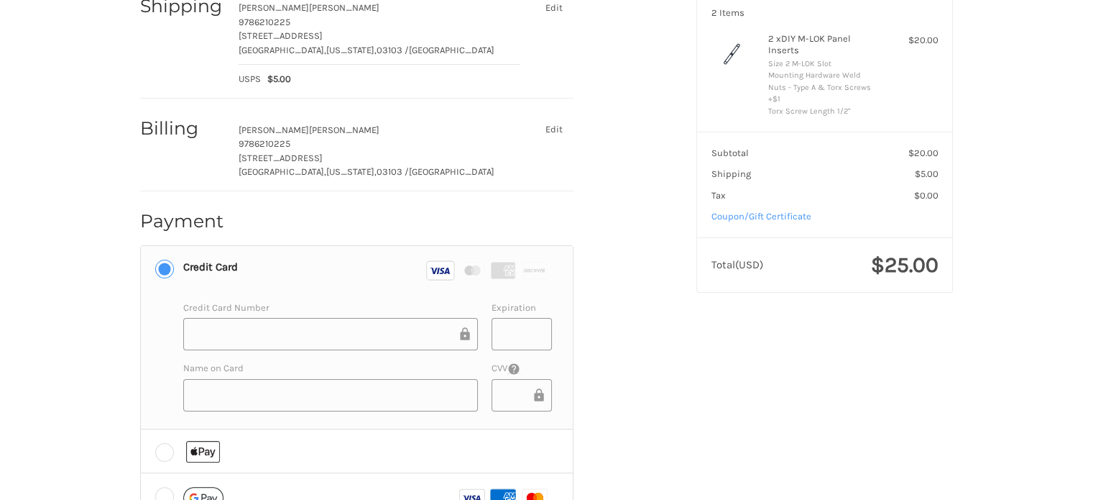
click at [331, 402] on div at bounding box center [330, 395] width 295 height 32
click at [97, 333] on div "Customer usnscmartin@gmail.com Edit Shipping Travis Martin 9786210225 172 Mysti…" at bounding box center [546, 266] width 1093 height 689
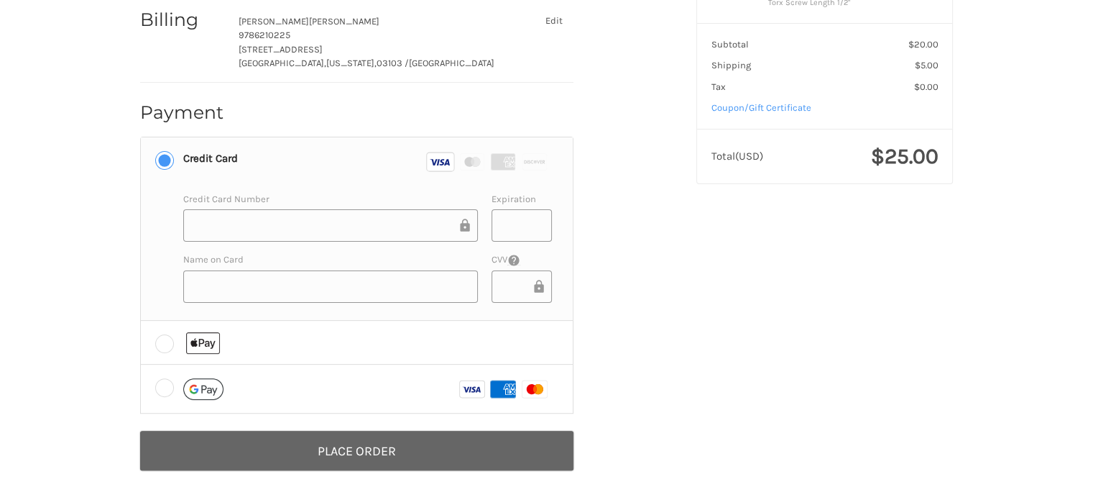
click at [291, 454] on button "Place Order" at bounding box center [356, 451] width 433 height 40
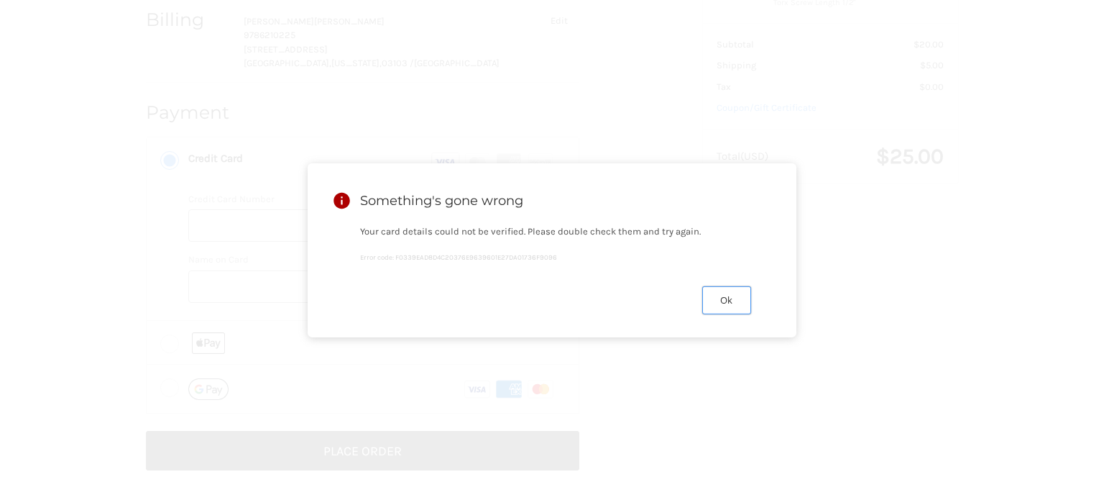
click at [735, 309] on button "Ok" at bounding box center [726, 300] width 49 height 28
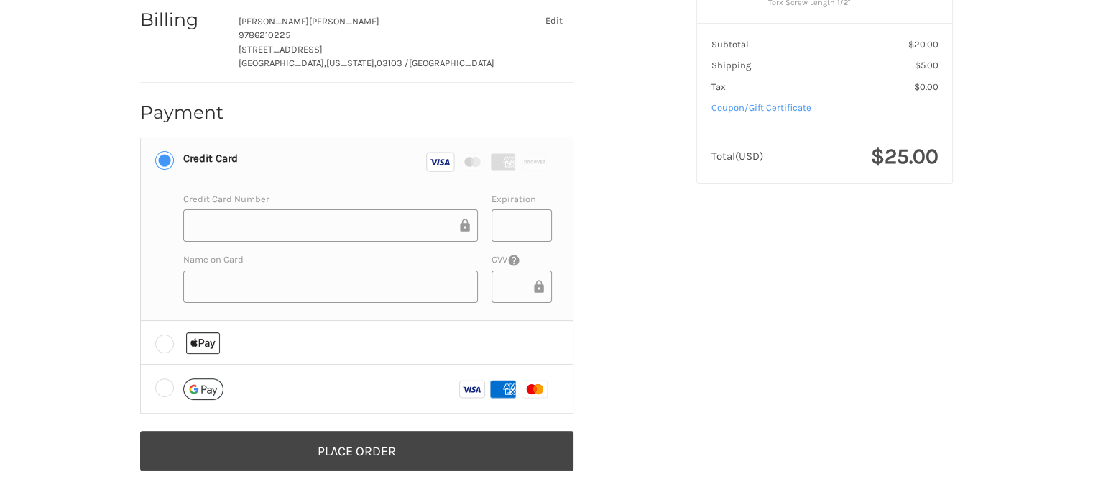
click at [157, 293] on li "Credit Card Visa Master Amex Discover Credit card Credit Card Number Expiration…" at bounding box center [357, 228] width 432 height 183
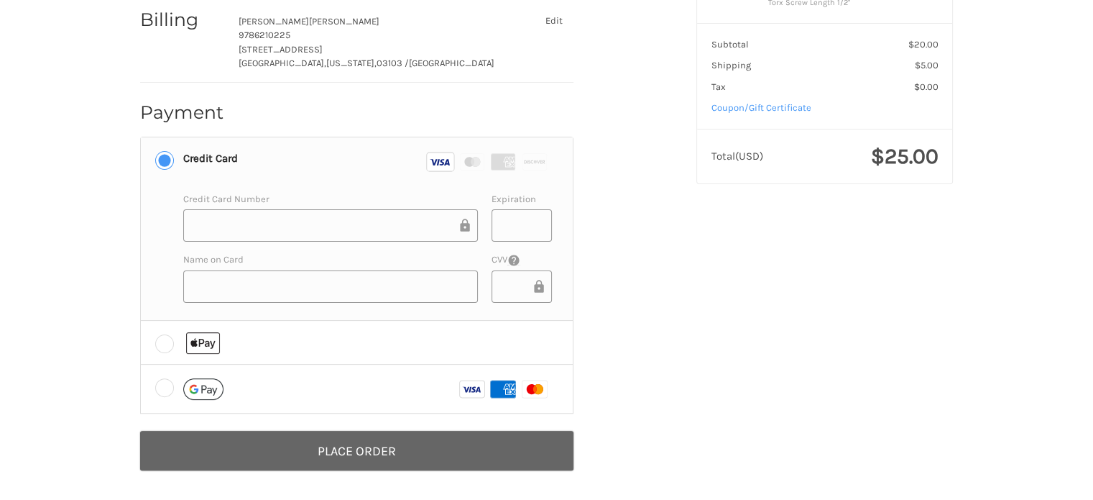
click at [324, 445] on button "Place Order" at bounding box center [356, 451] width 433 height 40
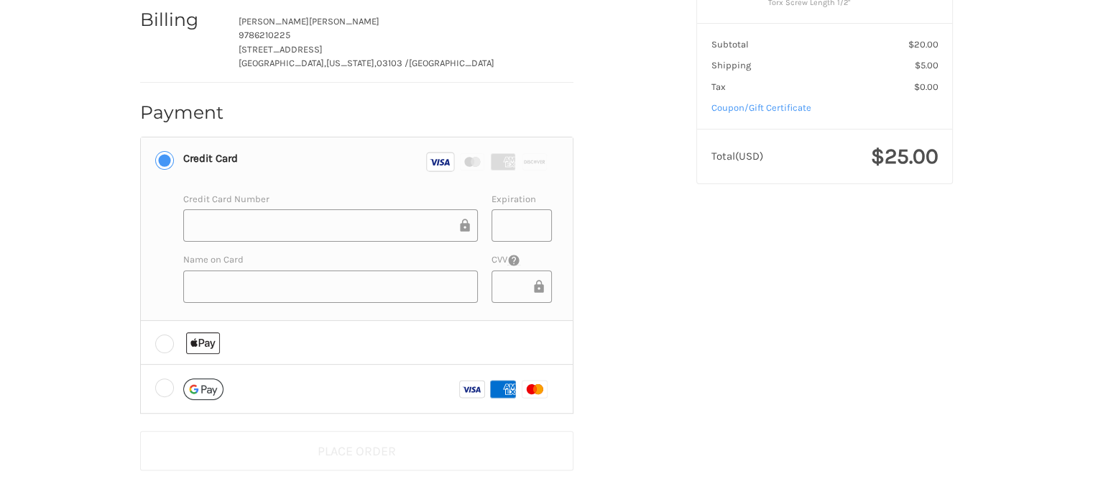
scroll to position [29, 0]
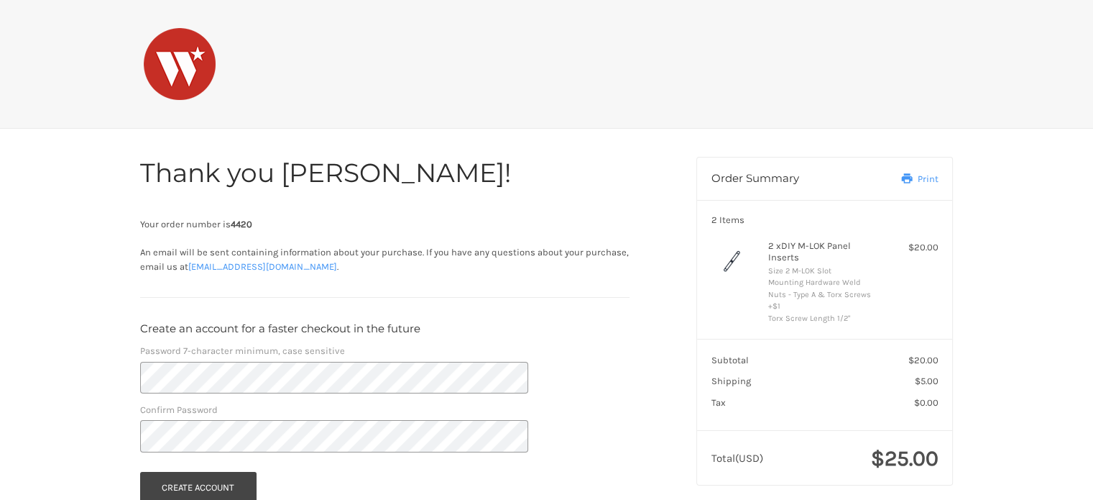
scroll to position [106, 0]
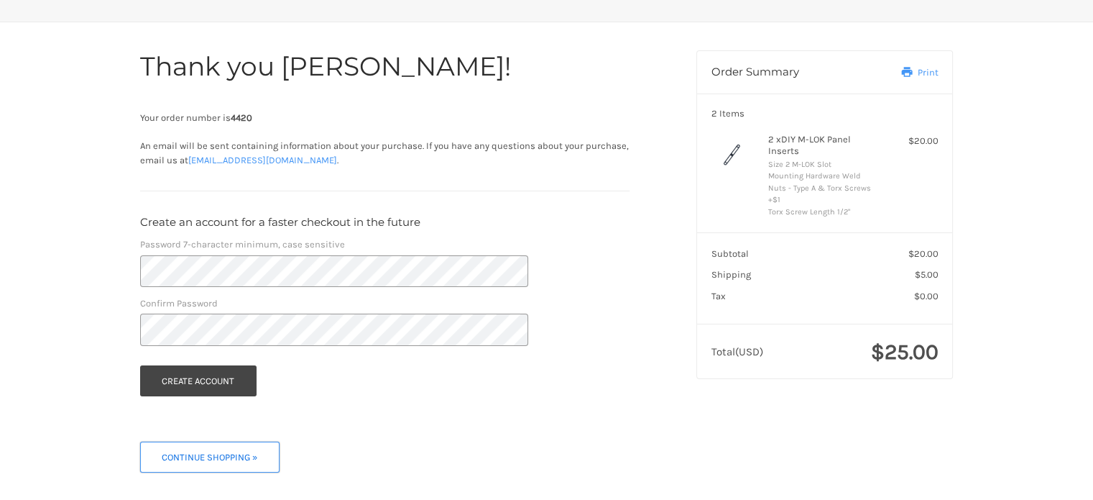
click at [195, 453] on button "Continue Shopping »" at bounding box center [209, 456] width 139 height 31
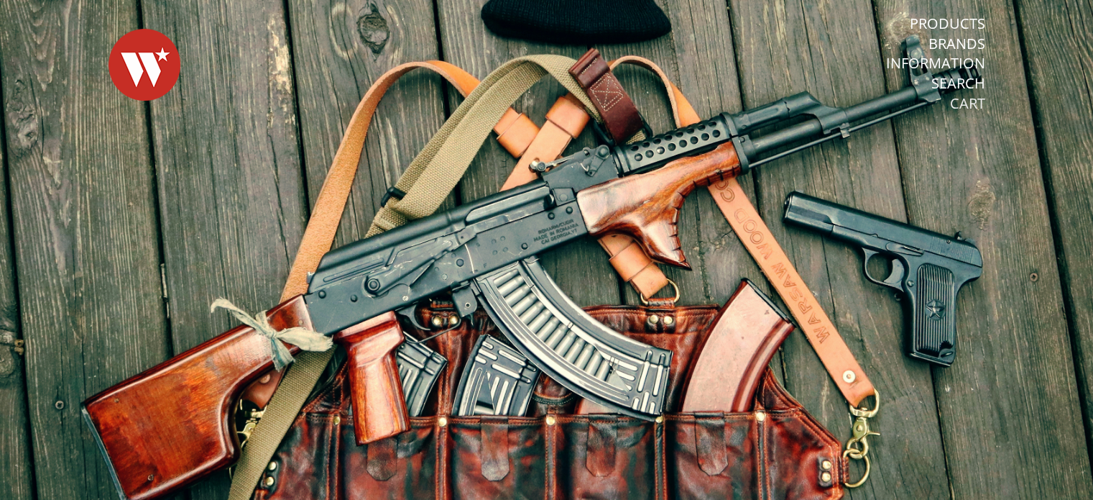
click at [977, 103] on link "Cart" at bounding box center [967, 103] width 35 height 19
click at [967, 107] on link "Cart" at bounding box center [967, 103] width 35 height 19
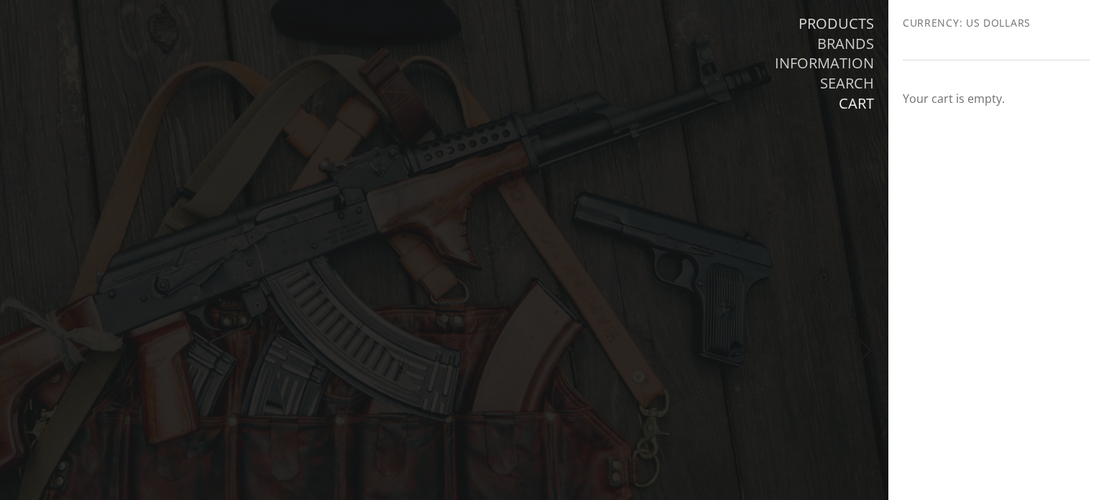
click at [856, 23] on link "Products" at bounding box center [836, 23] width 75 height 19
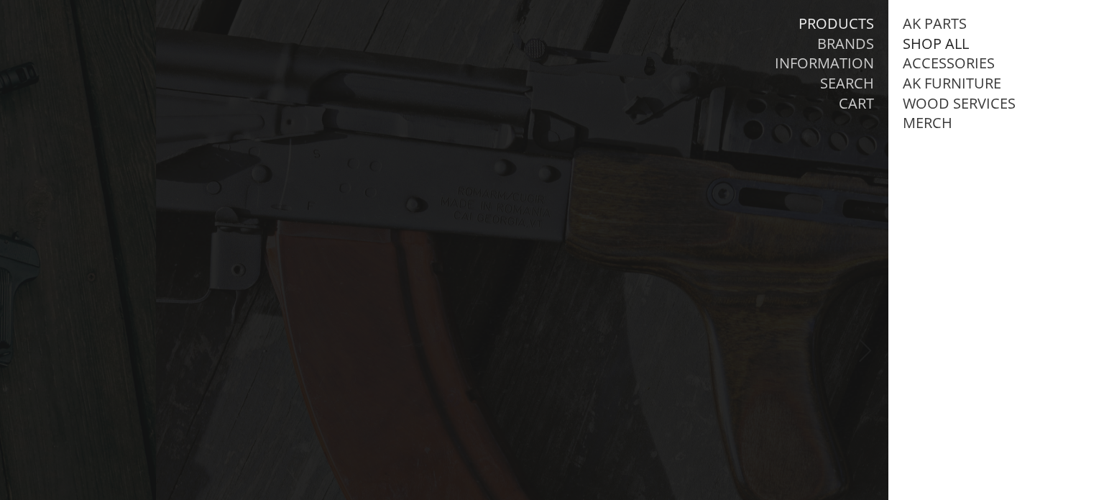
click at [917, 42] on link "Shop All" at bounding box center [936, 43] width 66 height 19
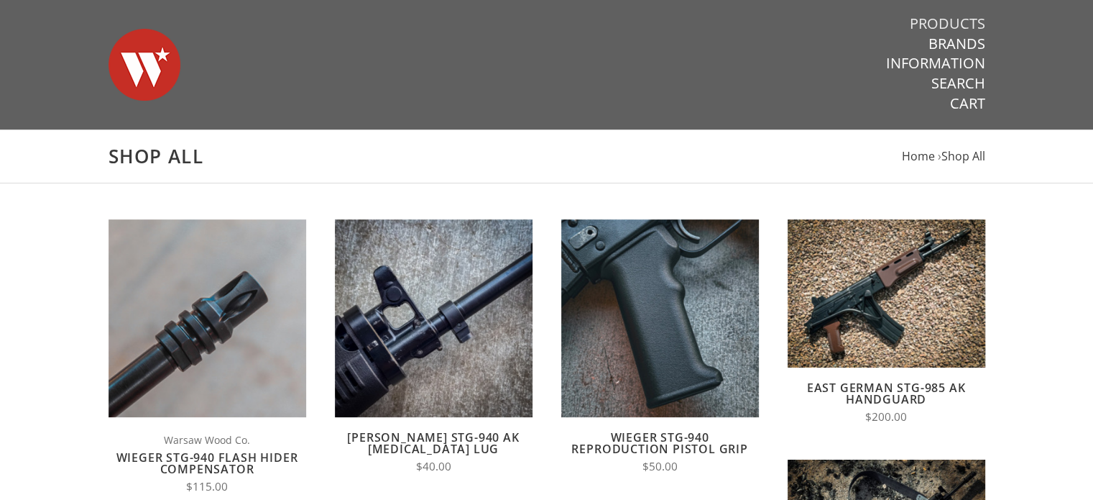
click at [960, 27] on link "Products" at bounding box center [947, 23] width 75 height 19
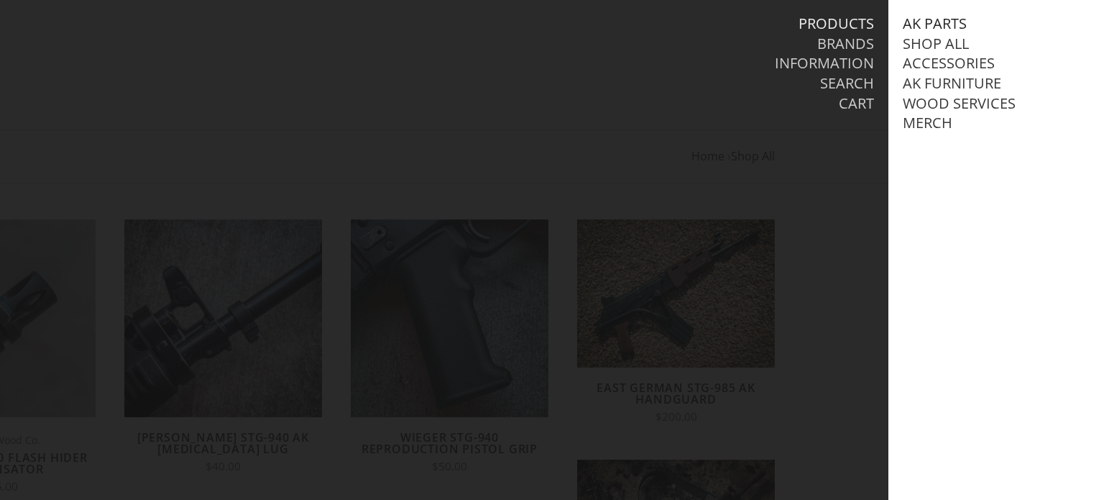
click at [930, 19] on link "AK Parts" at bounding box center [935, 23] width 64 height 19
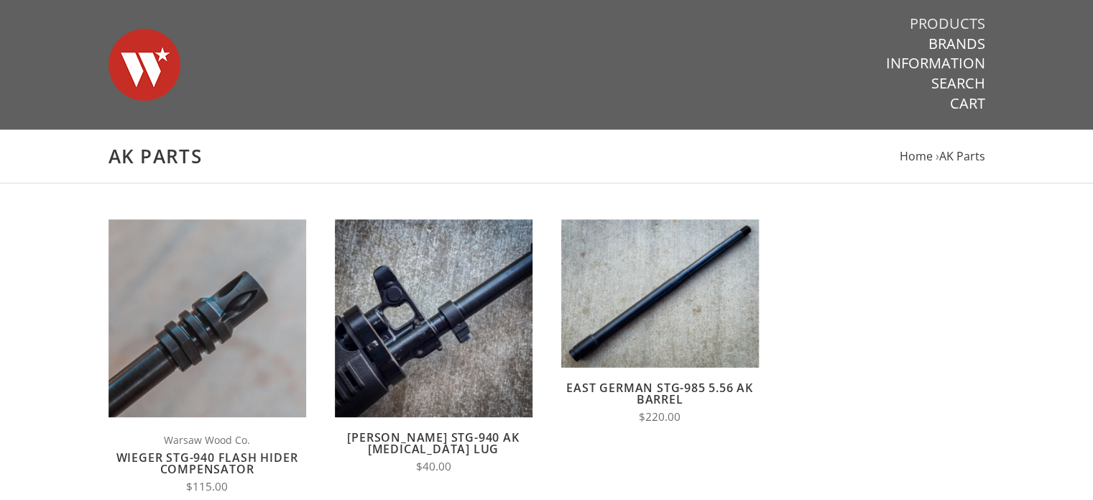
click at [960, 22] on link "Products" at bounding box center [947, 23] width 75 height 19
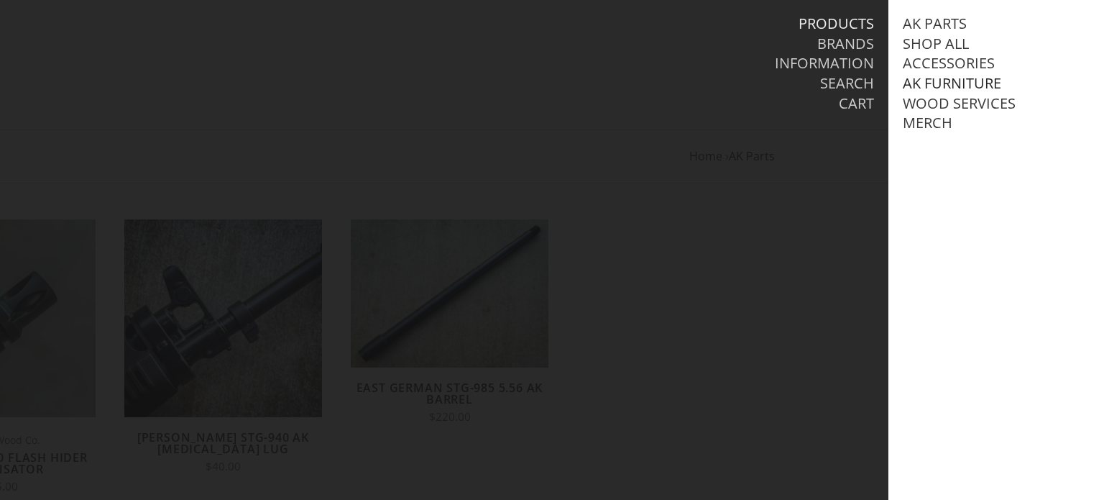
click at [950, 80] on link "AK Furniture" at bounding box center [952, 83] width 98 height 19
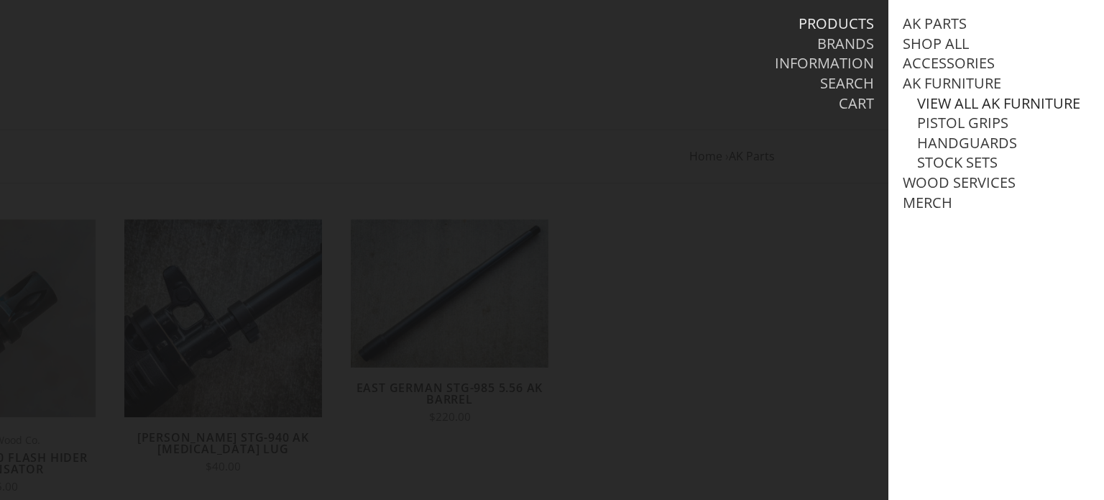
click at [934, 113] on link "View all AK Furniture" at bounding box center [998, 103] width 163 height 19
